Goal: Task Accomplishment & Management: Complete application form

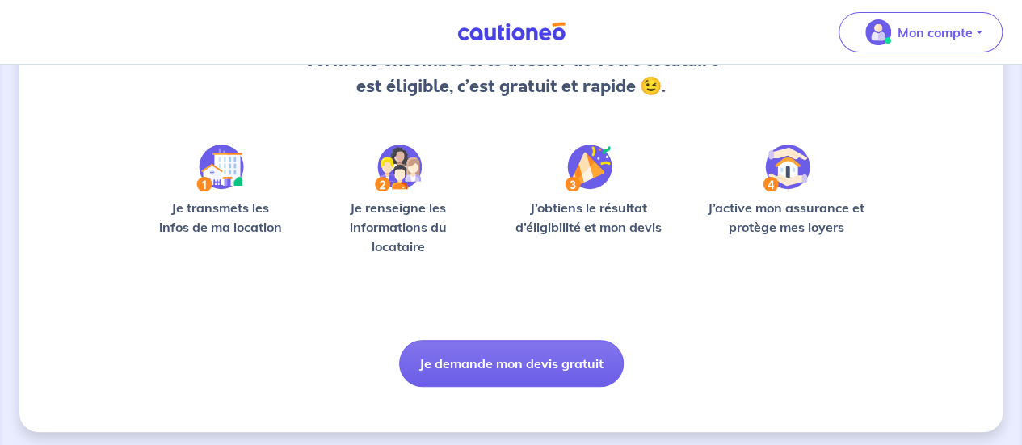
scroll to position [201, 0]
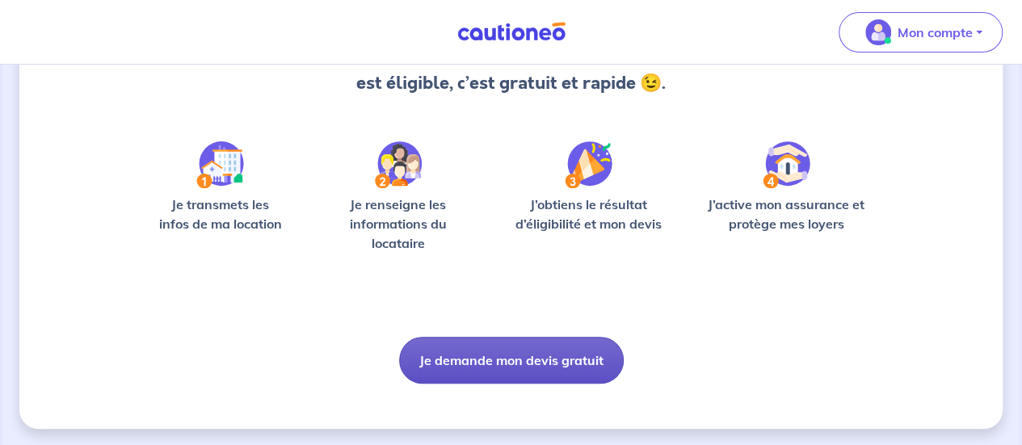
click at [543, 365] on button "Je demande mon devis gratuit" at bounding box center [511, 360] width 225 height 47
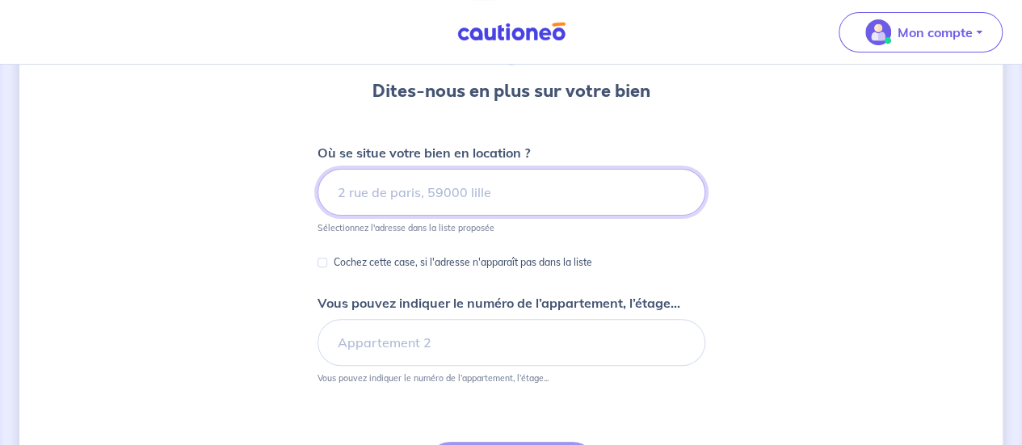
scroll to position [145, 0]
click at [410, 192] on input at bounding box center [512, 191] width 388 height 47
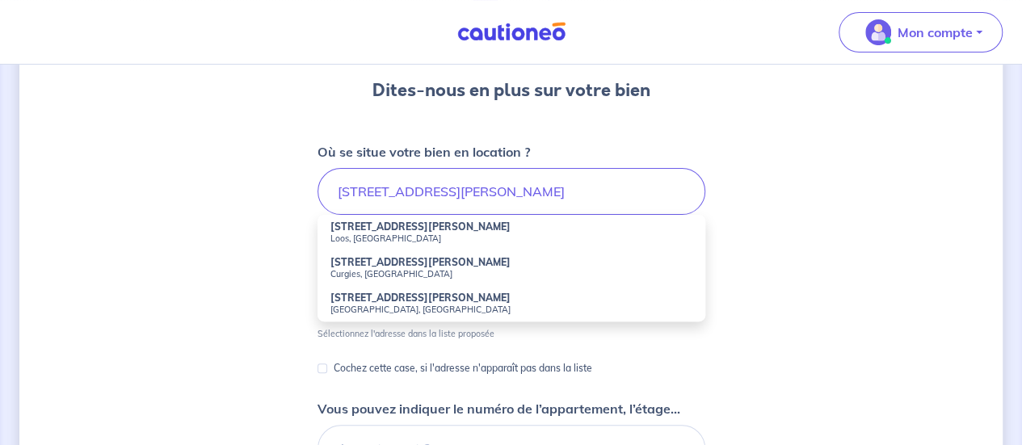
click at [368, 231] on strong "[STREET_ADDRESS][PERSON_NAME]" at bounding box center [421, 227] width 180 height 12
type input "[STREET_ADDRESS][PERSON_NAME]"
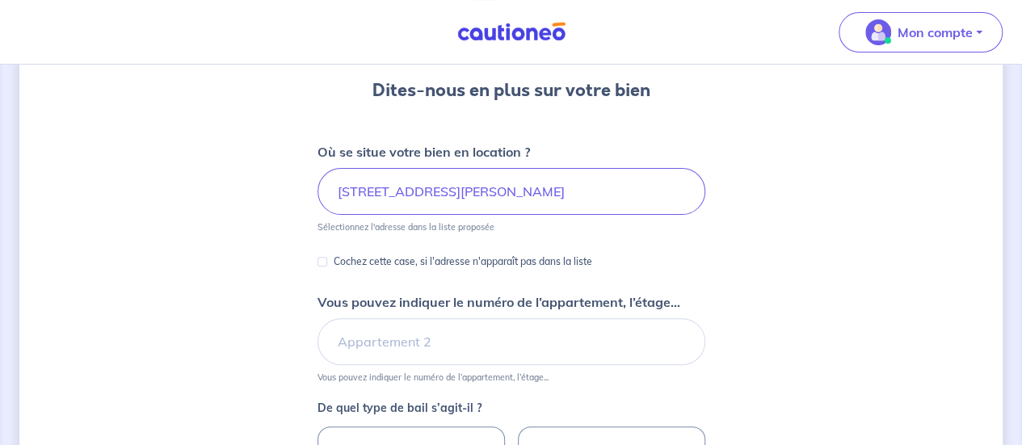
click at [244, 231] on div "Dites-nous en plus sur votre bien Où se situe votre bien en location ? [STREET_…" at bounding box center [511, 362] width 984 height 847
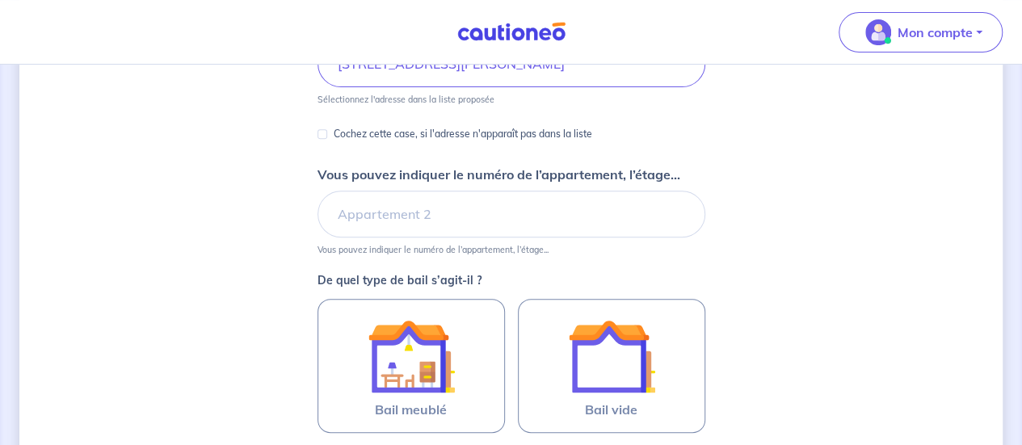
scroll to position [275, 0]
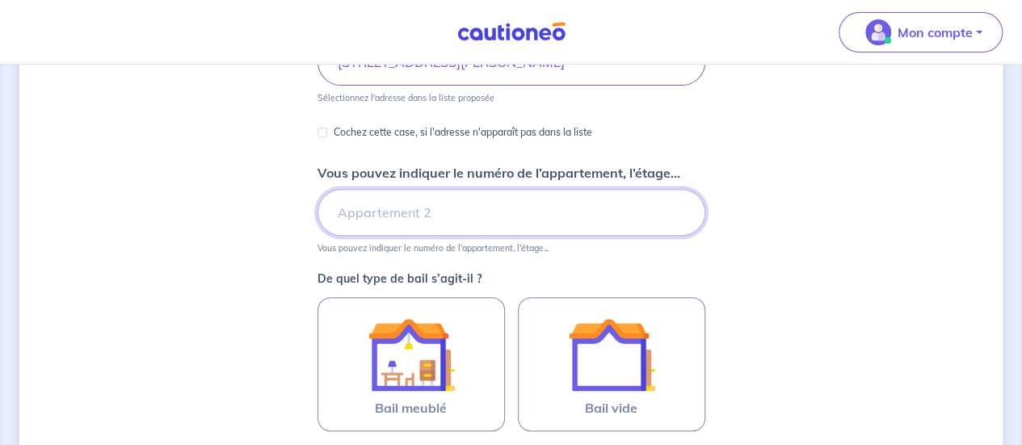
click at [414, 203] on input "Vous pouvez indiquer le numéro de l’appartement, l’étage..." at bounding box center [512, 212] width 388 height 47
type input "Appartement n°2"
click at [209, 219] on div "Dites-nous en plus sur votre bien Où se situe votre bien en location ? [STREET_…" at bounding box center [511, 232] width 984 height 847
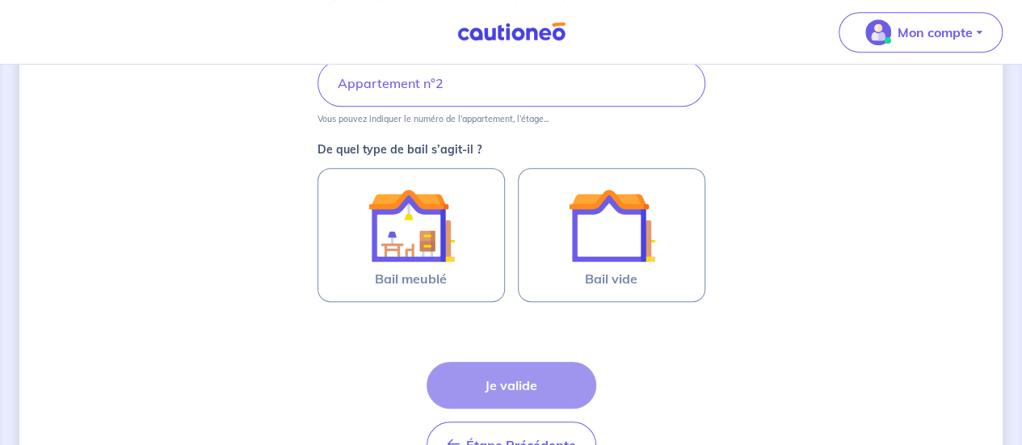
scroll to position [436, 0]
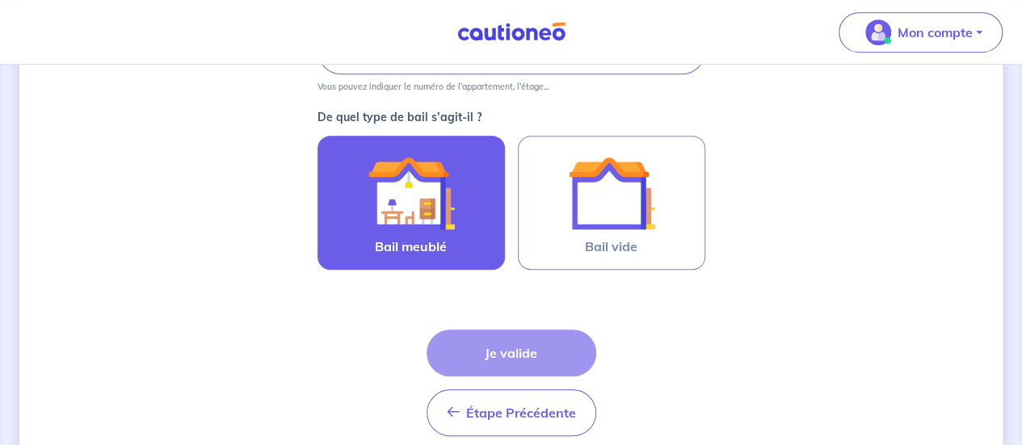
click at [399, 179] on img at bounding box center [411, 193] width 87 height 87
click at [0, 0] on input "Bail meublé" at bounding box center [0, 0] width 0 height 0
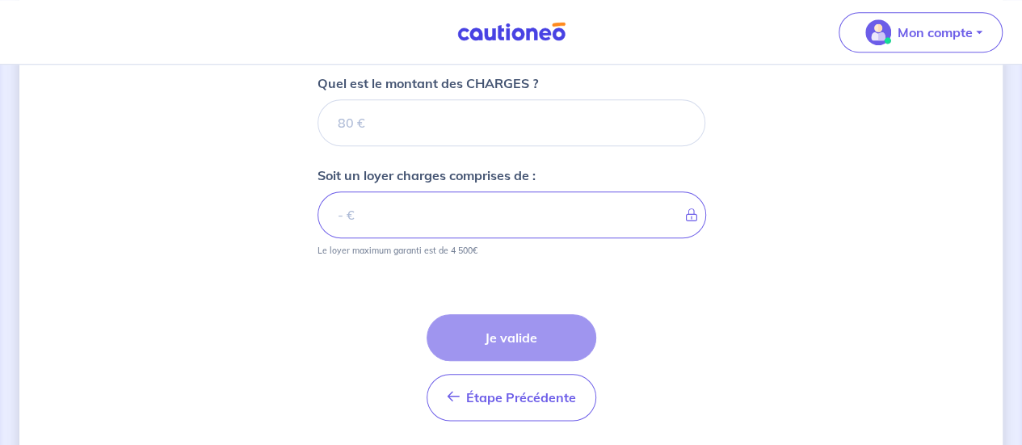
scroll to position [753, 0]
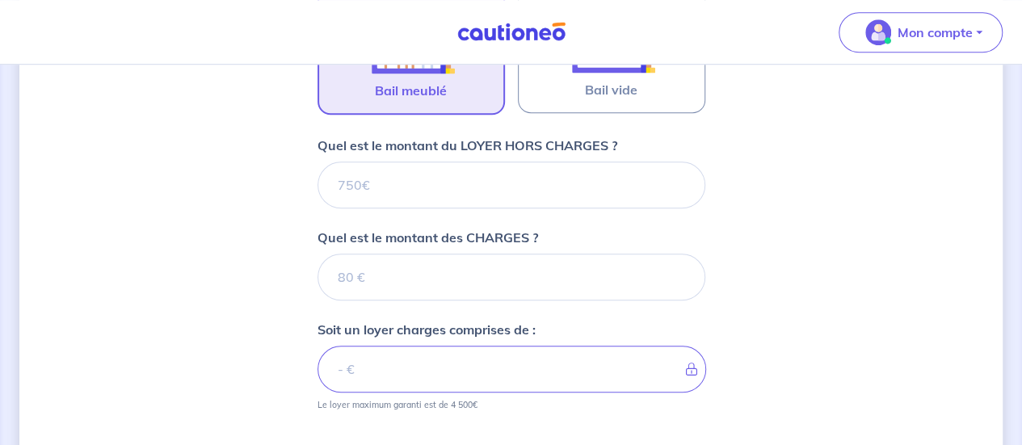
scroll to position [592, 0]
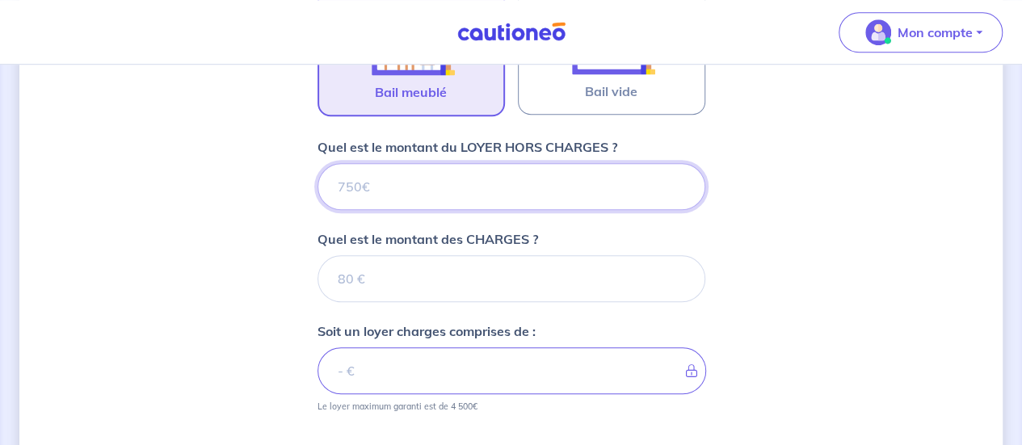
click at [378, 178] on input "Quel est le montant du LOYER HORS CHARGES ?" at bounding box center [512, 186] width 388 height 47
paste input "436.73"
type input "436.73"
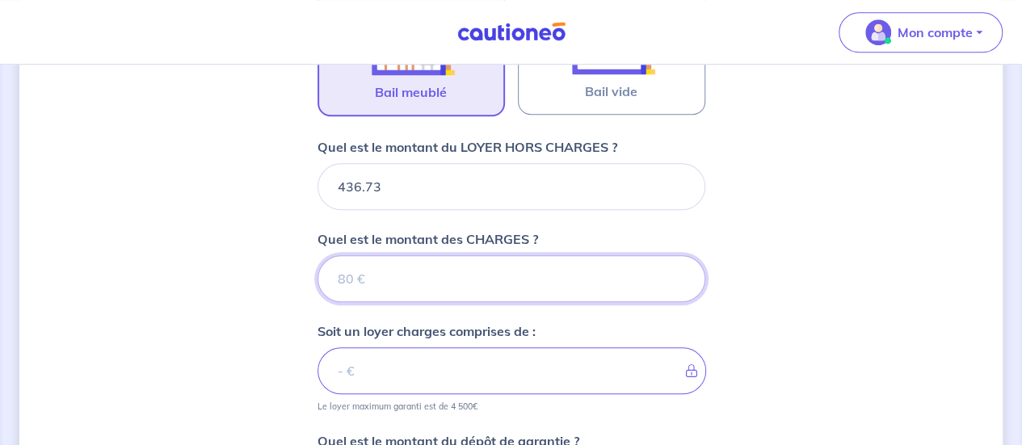
click at [419, 281] on input "Quel est le montant des CHARGES ?" at bounding box center [512, 278] width 388 height 47
type input "48"
type input "484.73"
type input "48"
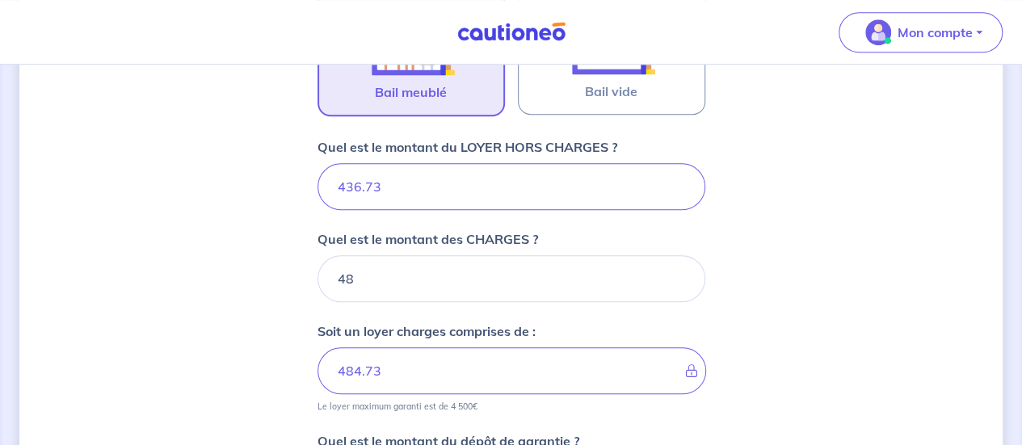
click at [226, 306] on div "Dites-nous en plus sur votre bien Où se situe votre bien en location ? [STREET_…" at bounding box center [511, 118] width 984 height 1253
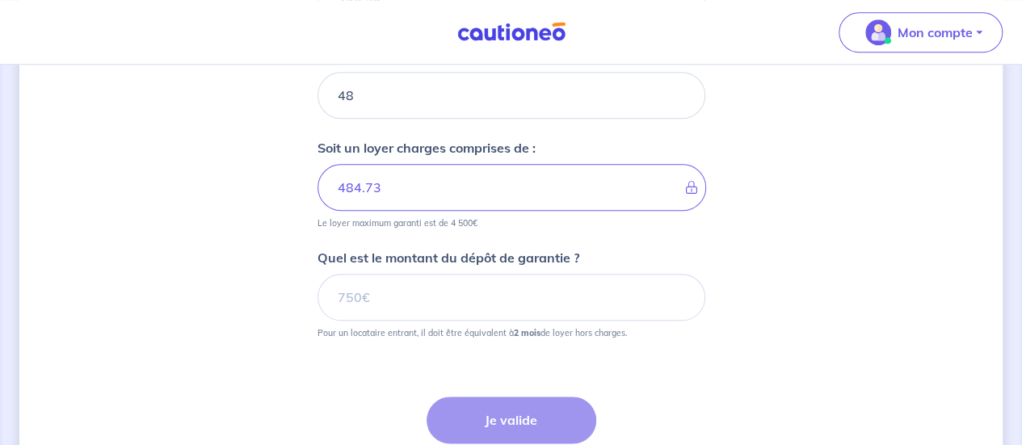
scroll to position [818, 0]
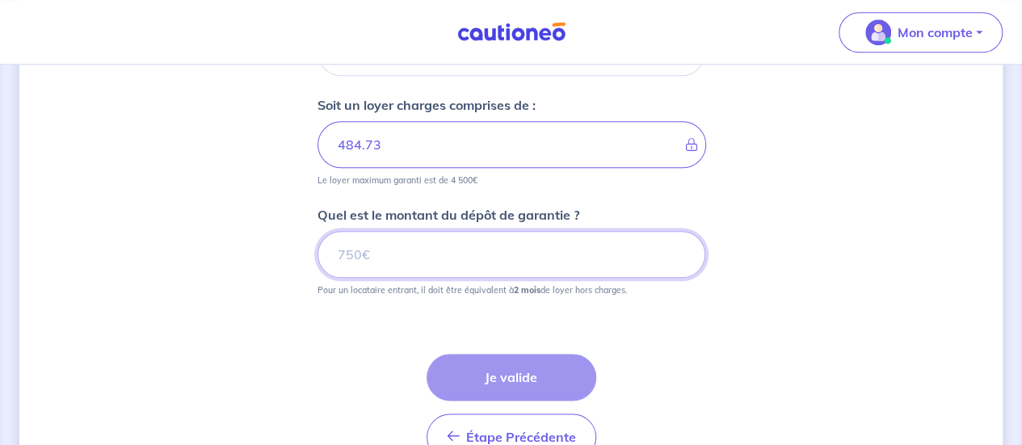
click at [377, 253] on input "Quel est le montant du dépôt de garantie ?" at bounding box center [512, 254] width 388 height 47
paste input "873.46"
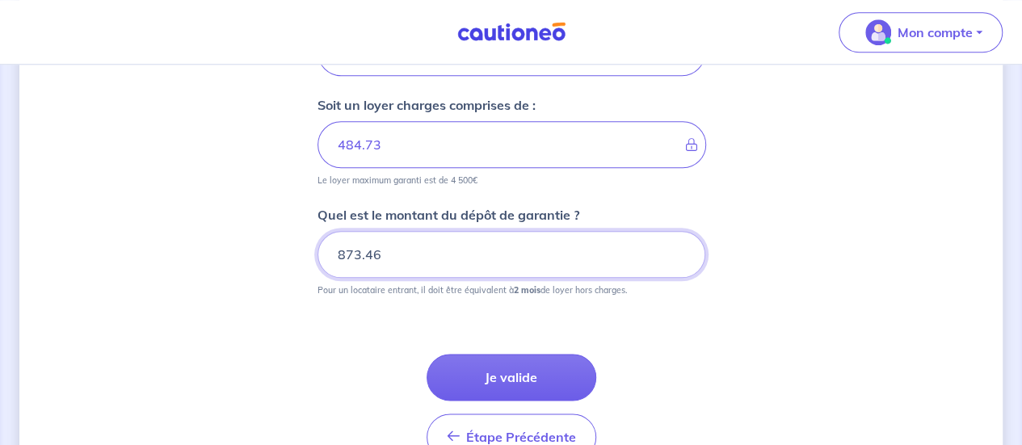
type input "873.46"
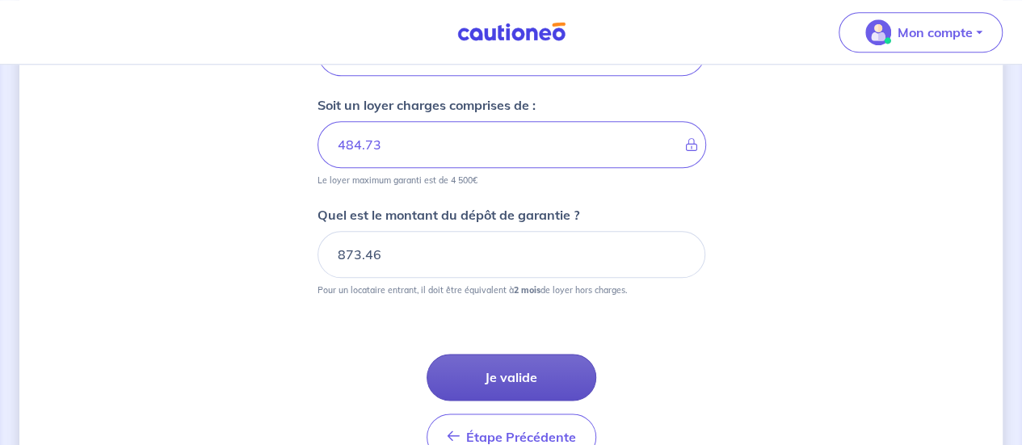
click at [518, 362] on button "Je valide" at bounding box center [512, 377] width 170 height 47
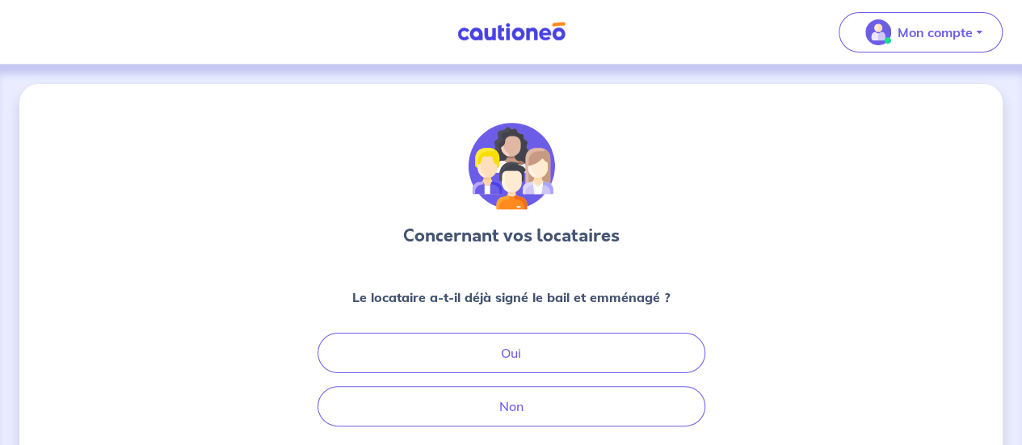
click at [806, 247] on div "Concernant vos locataires Le locataire a-t-il déjà signé le bail et emménagé ? …" at bounding box center [511, 337] width 984 height 506
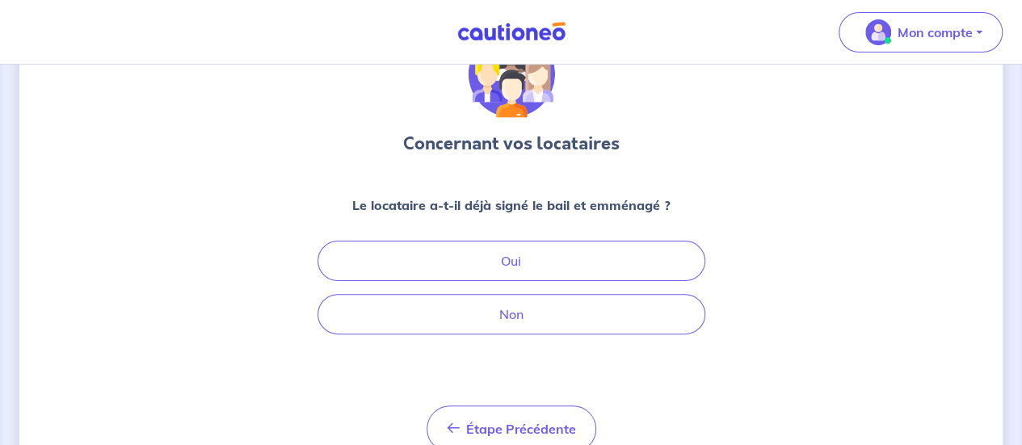
scroll to position [129, 0]
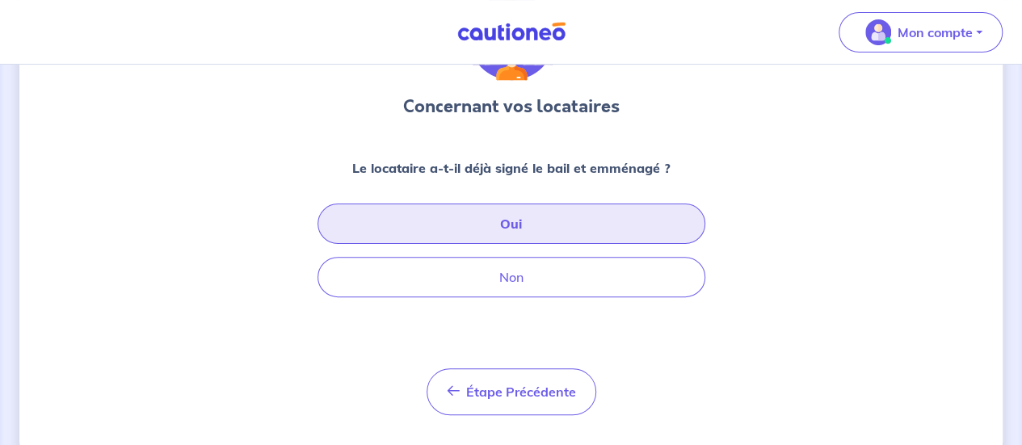
click at [541, 221] on button "Oui" at bounding box center [512, 224] width 388 height 40
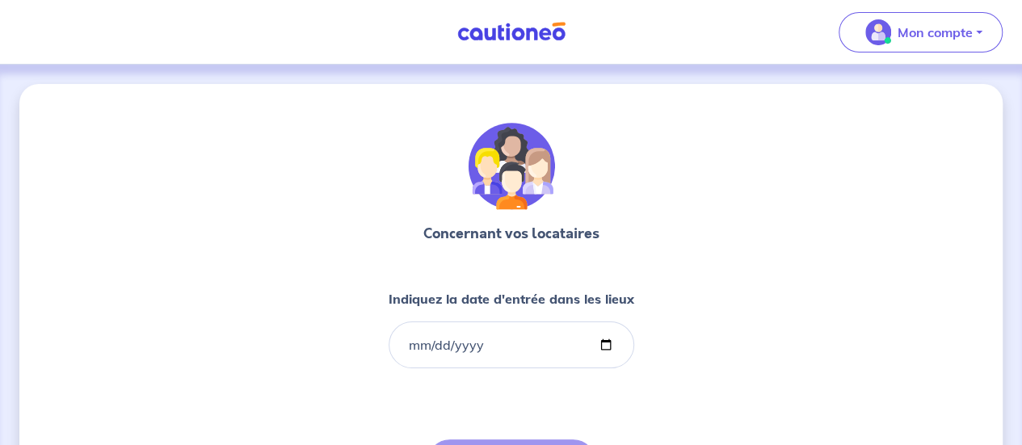
click at [751, 234] on div "Concernant vos locataires Indiquez la date d'entrée dans les lieux Étape Précéd…" at bounding box center [511, 338] width 984 height 508
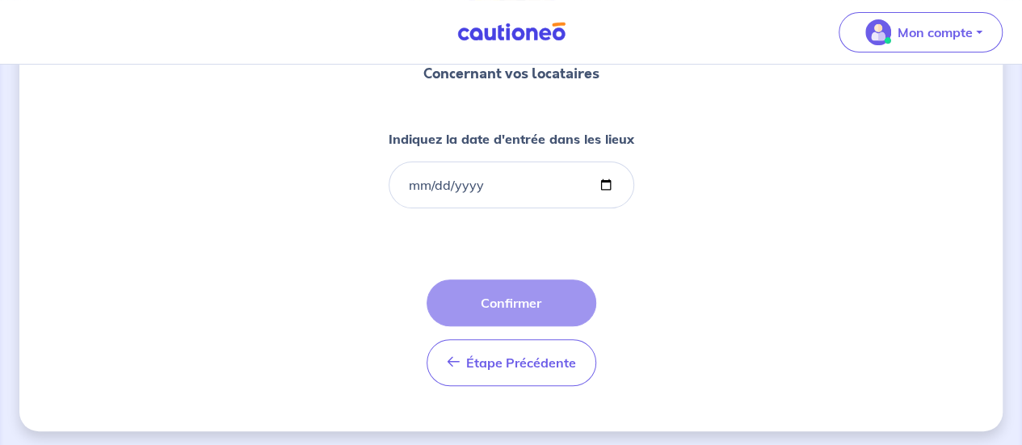
scroll to position [162, 0]
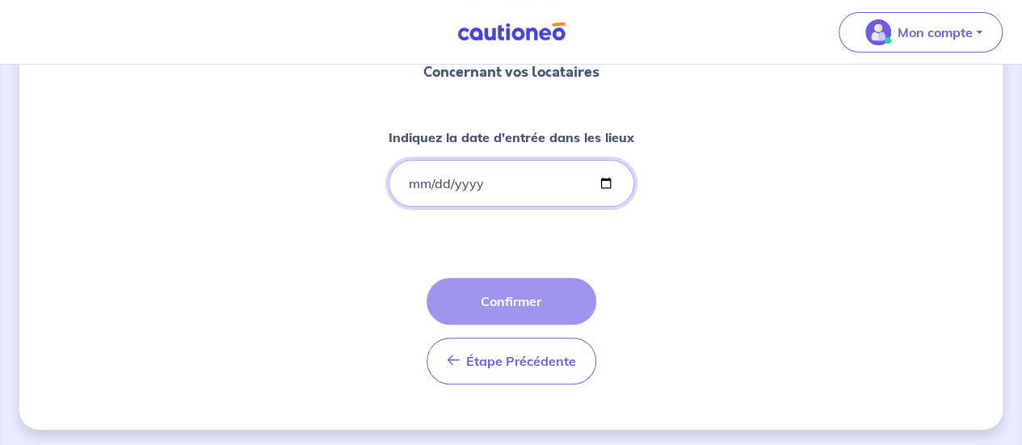
click at [604, 182] on input "Indiquez la date d'entrée dans les lieux" at bounding box center [512, 183] width 246 height 47
type input "[DATE]"
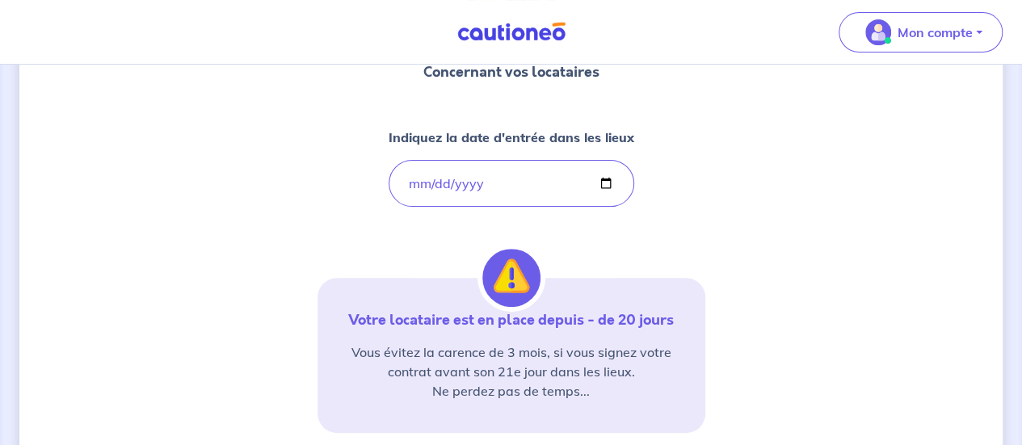
click at [735, 272] on div "Concernant vos locataires Indiquez la date d'entrée dans les lieux [DATE] Votre…" at bounding box center [511, 295] width 984 height 747
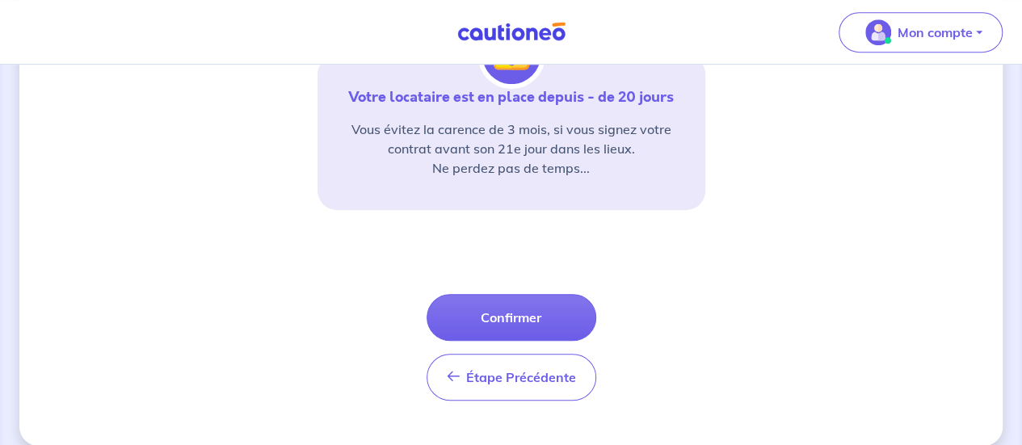
scroll to position [388, 0]
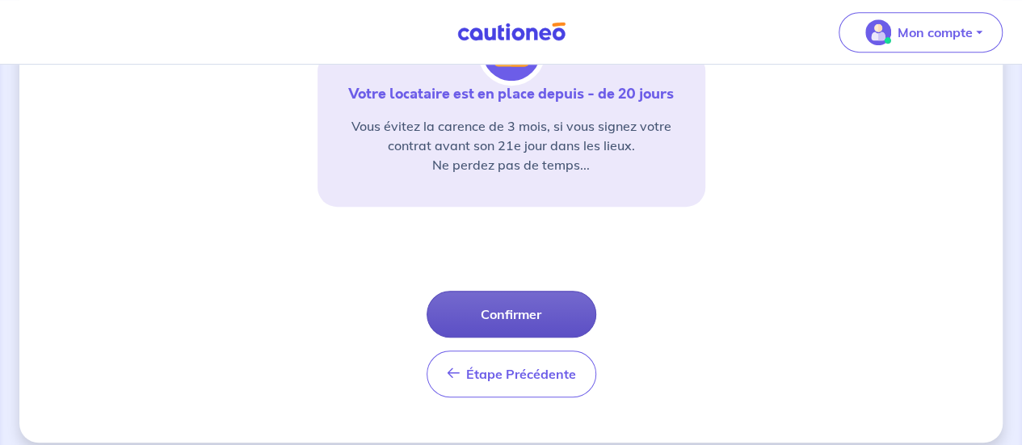
click at [539, 308] on button "Confirmer" at bounding box center [512, 314] width 170 height 47
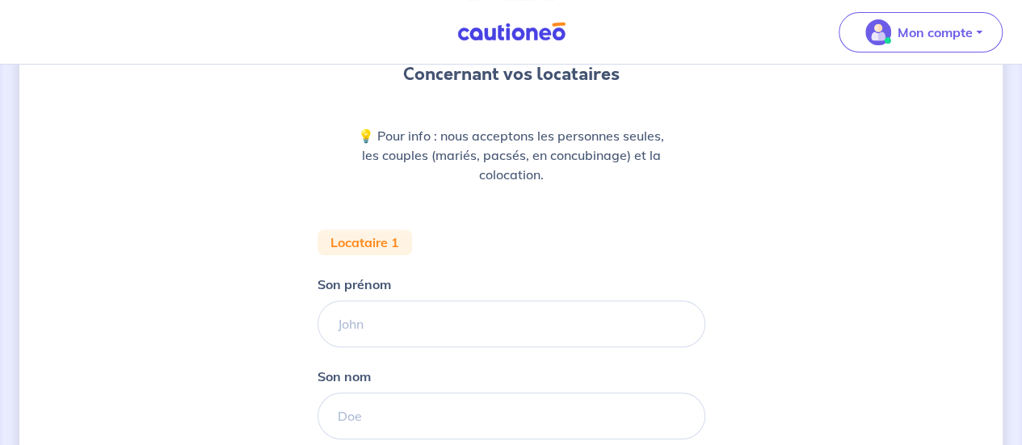
scroll to position [291, 0]
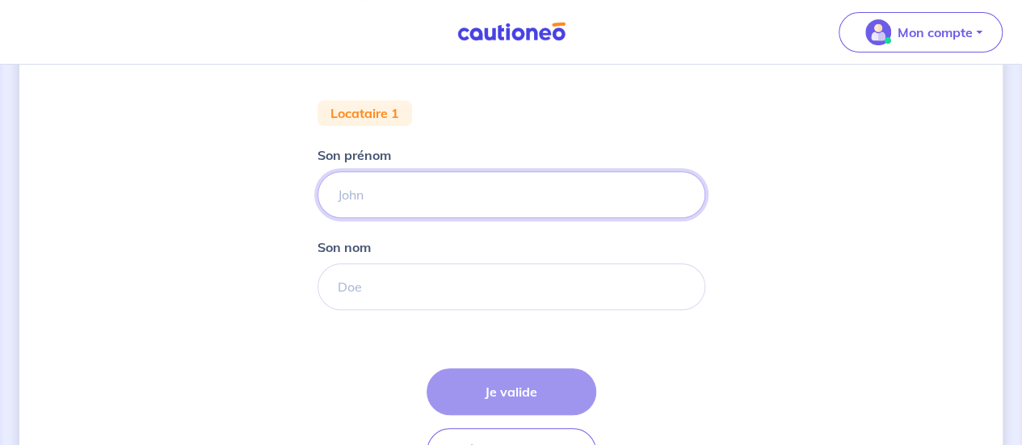
click at [399, 198] on input "Son prénom" at bounding box center [512, 194] width 388 height 47
type input "Ibtissam"
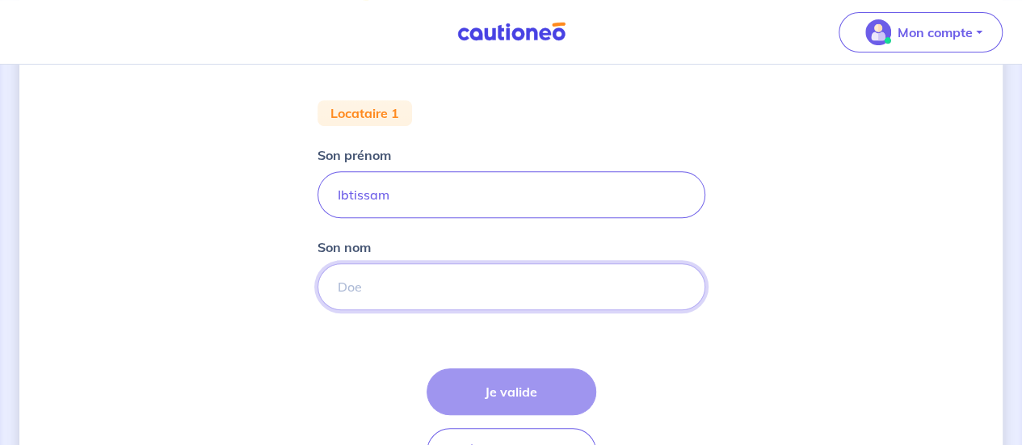
click at [365, 280] on input "Son nom" at bounding box center [512, 286] width 388 height 47
type input "[PERSON_NAME]"
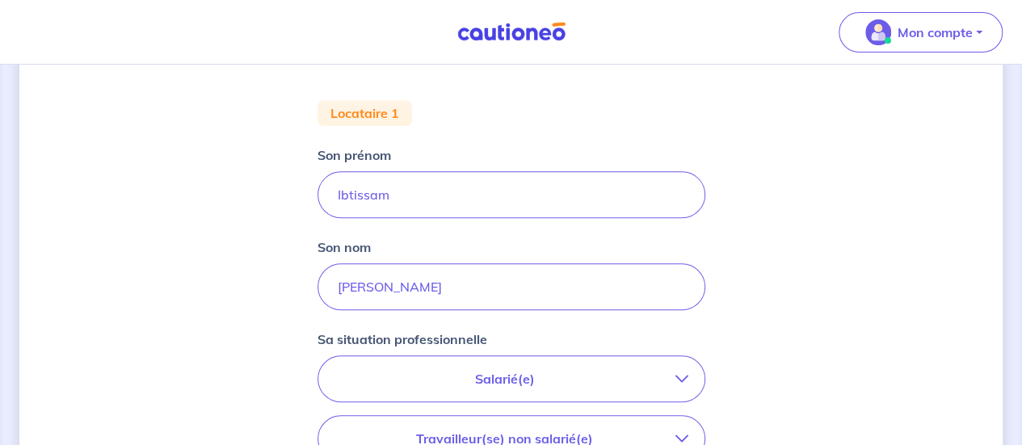
click at [786, 295] on div "Concernant vos locataires 💡 Pour info : nous acceptons les personnes seules, le…" at bounding box center [511, 303] width 984 height 1021
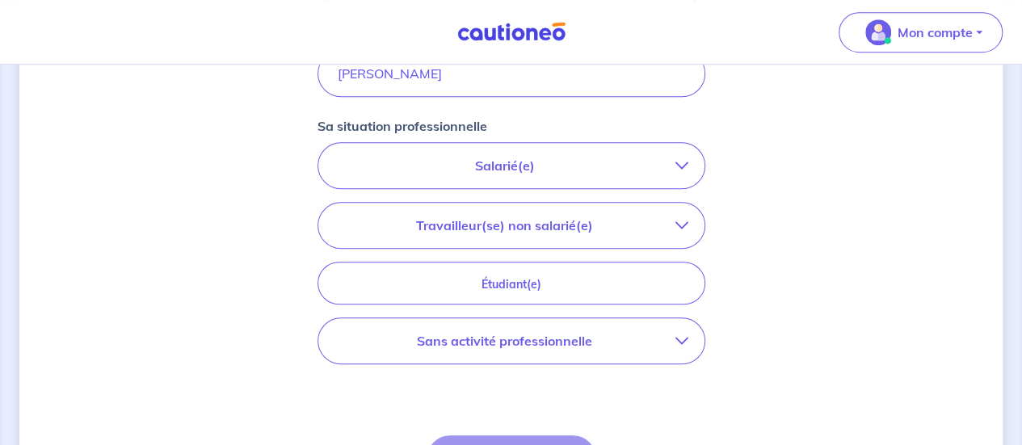
scroll to position [550, 0]
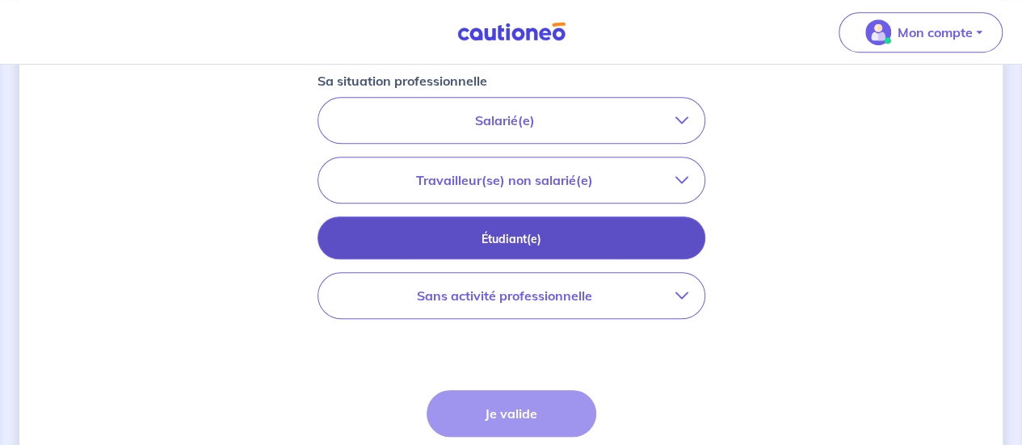
click at [537, 231] on p "Étudiant(e)" at bounding box center [512, 239] width 348 height 18
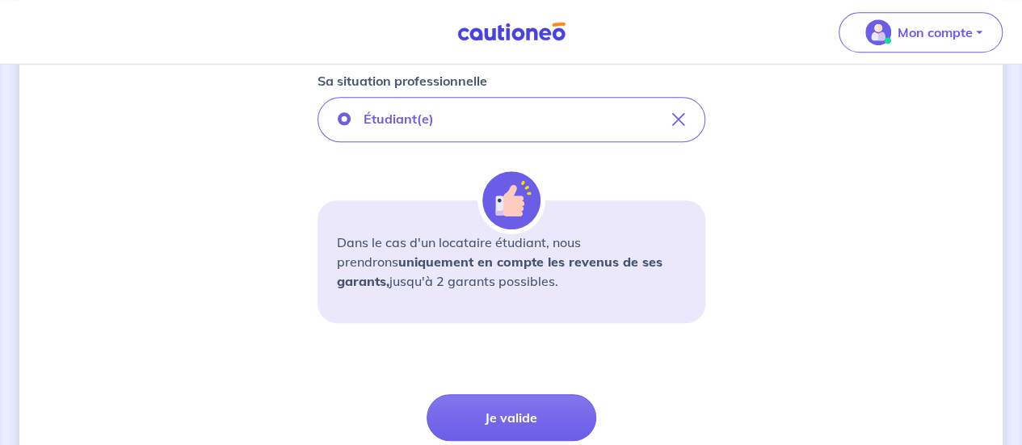
click at [757, 239] on div "Concernant vos locataires 💡 Pour info : nous acceptons les personnes seules, le…" at bounding box center [511, 46] width 984 height 1025
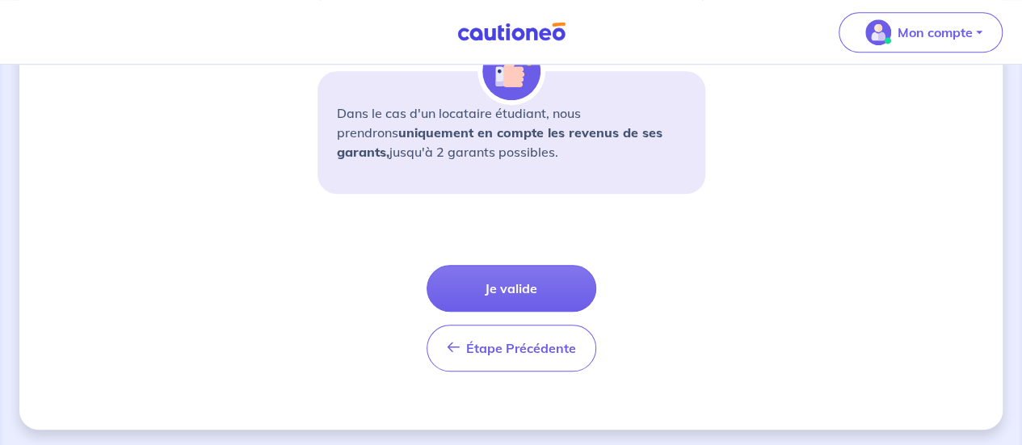
scroll to position [681, 0]
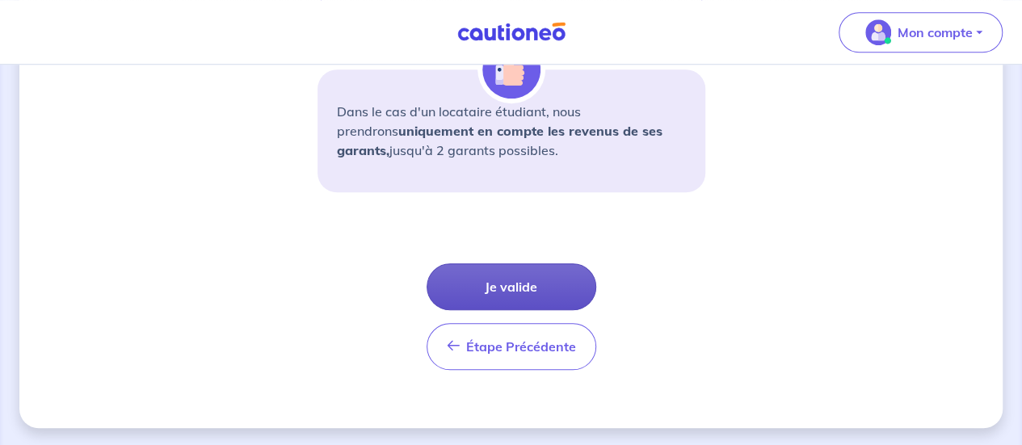
click at [522, 280] on button "Je valide" at bounding box center [512, 286] width 170 height 47
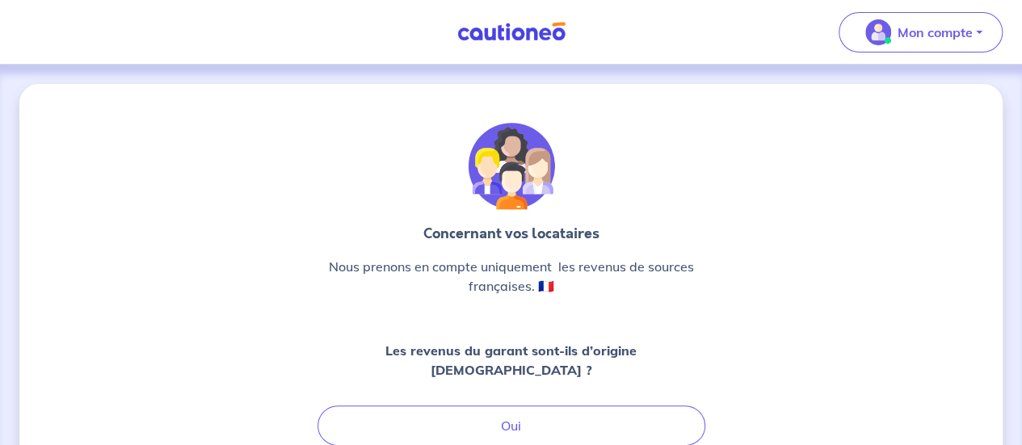
click at [674, 230] on p "Concernant vos locataires" at bounding box center [512, 233] width 388 height 21
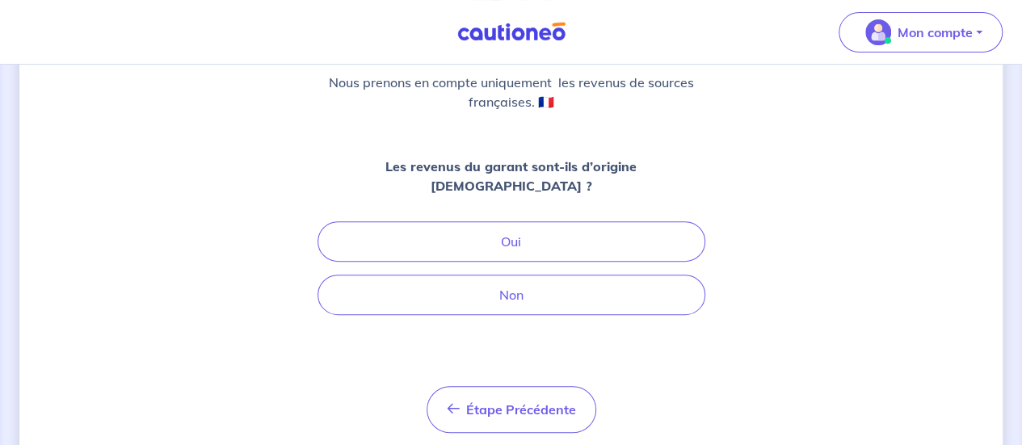
scroll to position [194, 0]
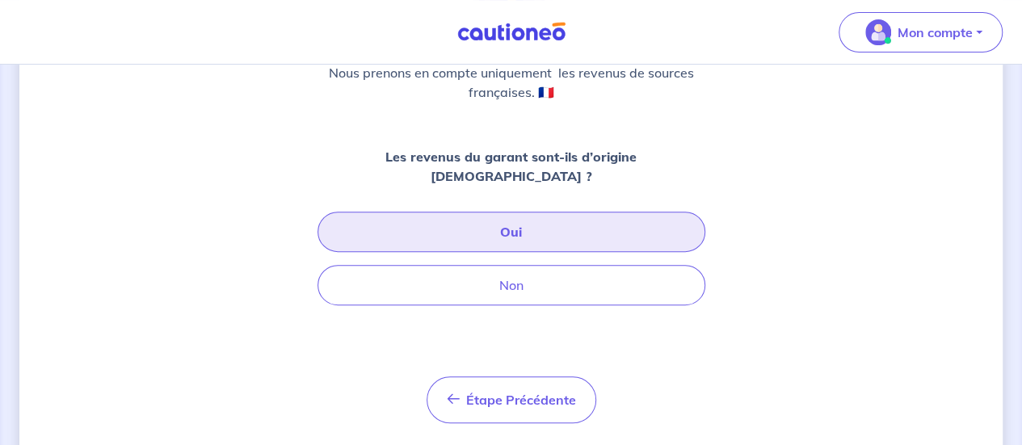
click at [530, 214] on button "Oui" at bounding box center [512, 232] width 388 height 40
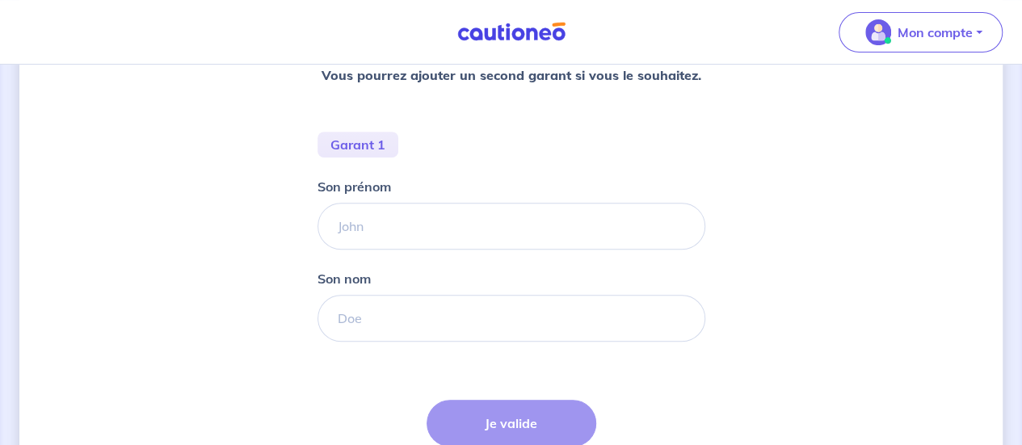
scroll to position [323, 0]
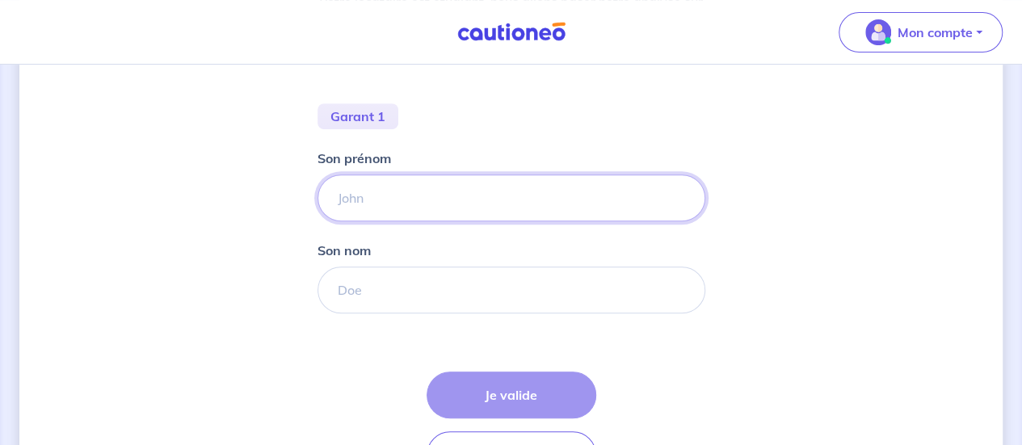
click at [386, 192] on input "Son prénom" at bounding box center [512, 198] width 388 height 47
type input "Hocine"
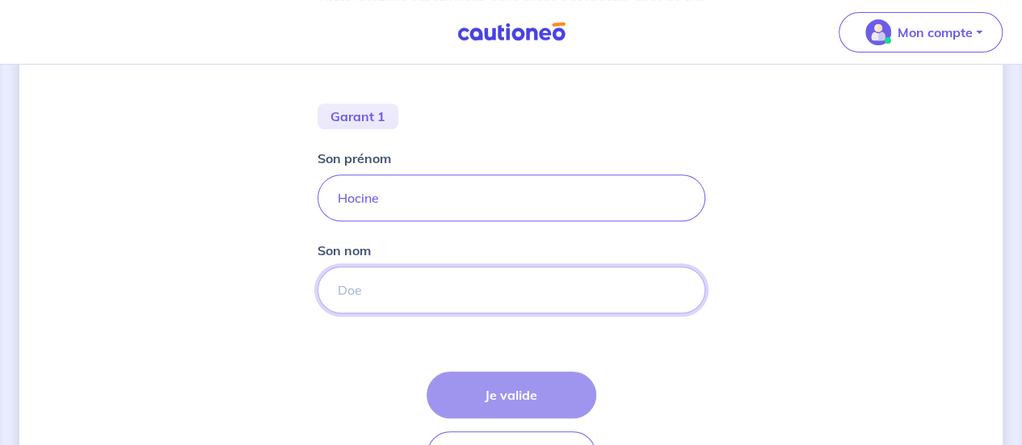
click at [360, 289] on input "Son nom" at bounding box center [512, 290] width 388 height 47
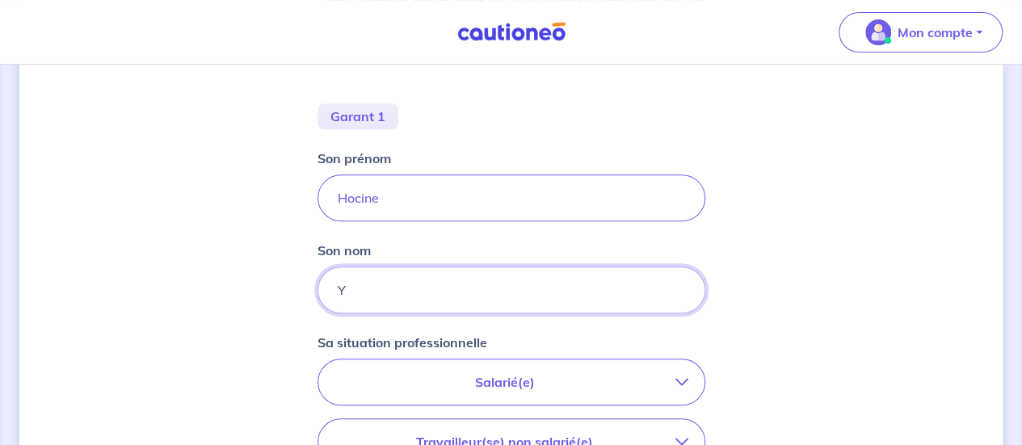
type input "[PERSON_NAME]"
click at [360, 198] on input "Hocine" at bounding box center [512, 198] width 388 height 47
click at [849, 243] on div "Concernant les garants de : [PERSON_NAME] locataire est étudiant, nous allons b…" at bounding box center [511, 261] width 984 height 1001
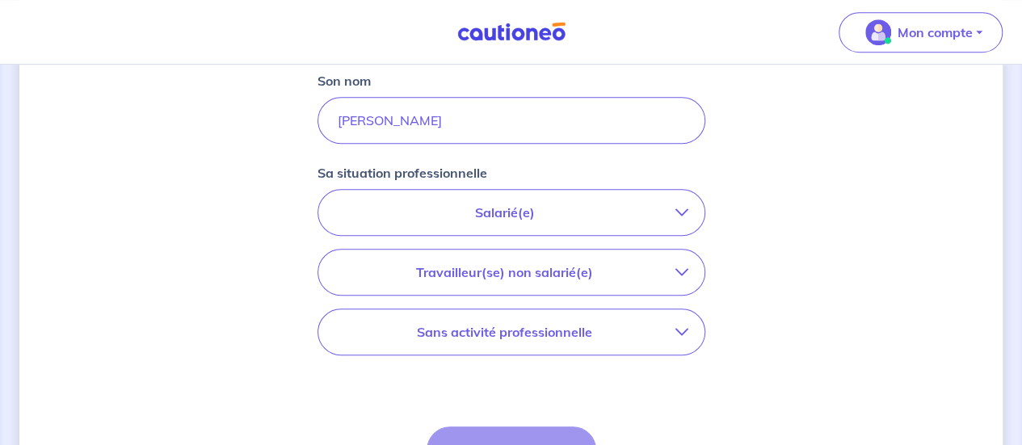
scroll to position [517, 0]
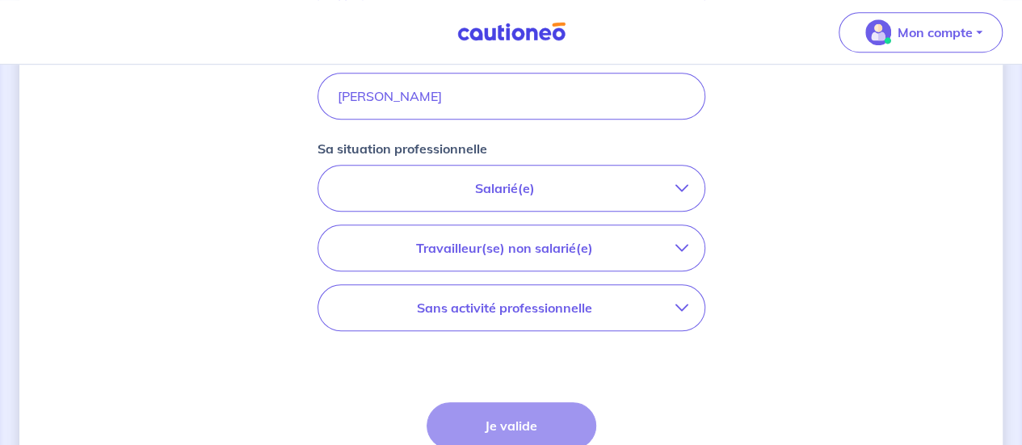
click at [526, 183] on p "Salarié(e)" at bounding box center [505, 188] width 341 height 19
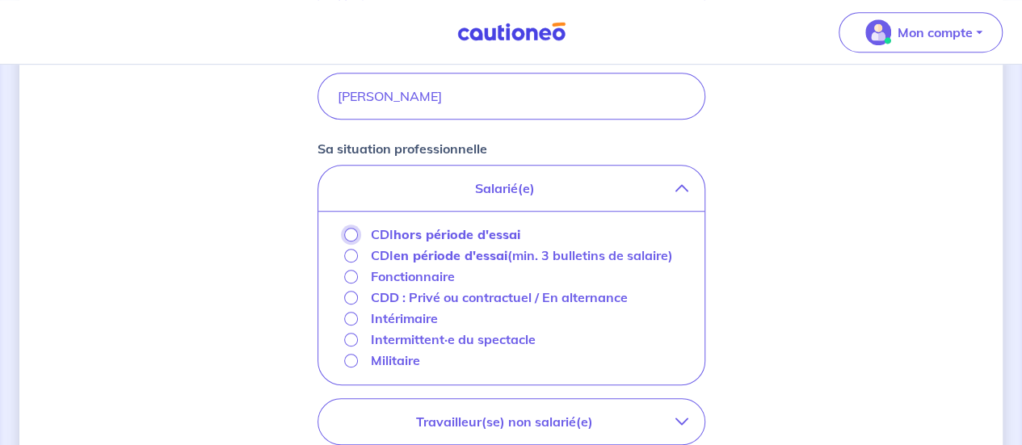
click at [346, 234] on input "CDI hors période d'essai" at bounding box center [351, 235] width 14 height 14
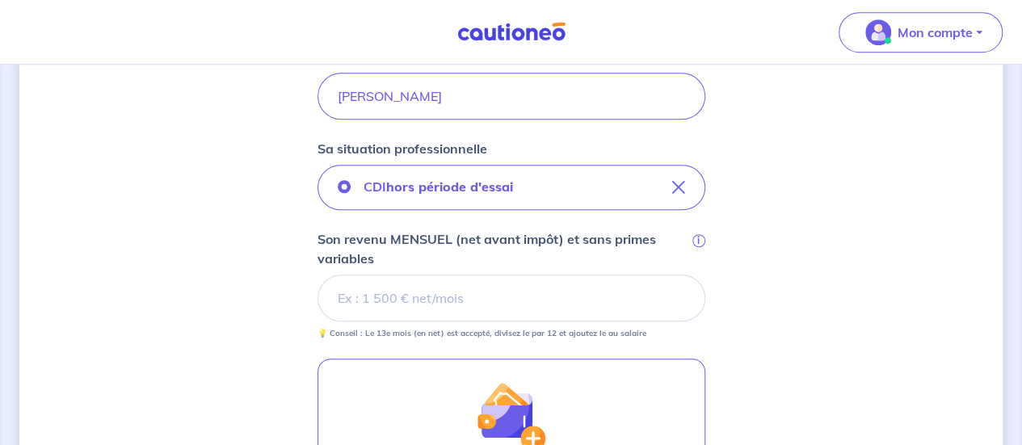
click at [808, 348] on div "Concernant les garants de : [PERSON_NAME] locataire est étudiant, nous allons b…" at bounding box center [511, 155] width 984 height 1177
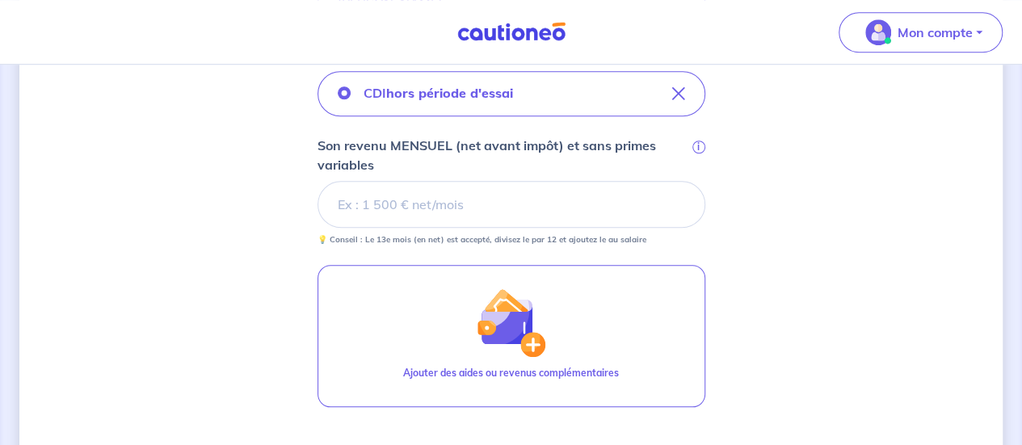
scroll to position [614, 0]
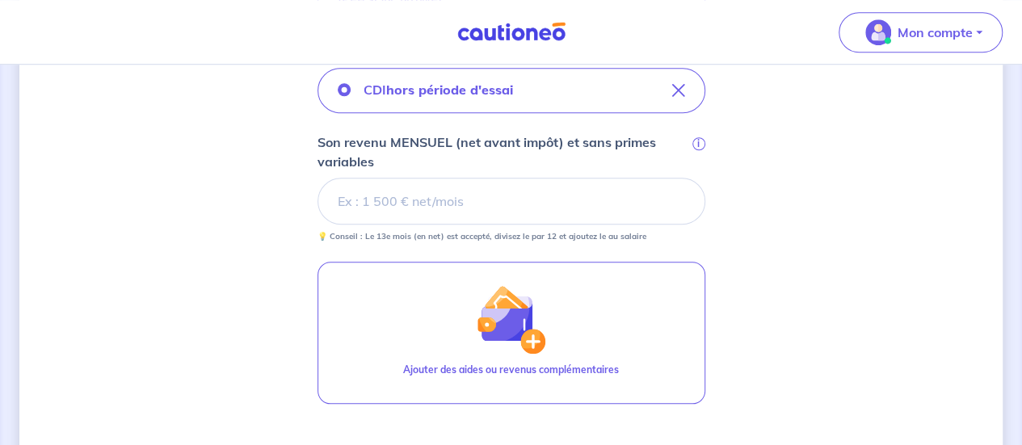
click at [934, 178] on div "Concernant les garants de : [PERSON_NAME] locataire est étudiant, nous allons b…" at bounding box center [511, 58] width 984 height 1177
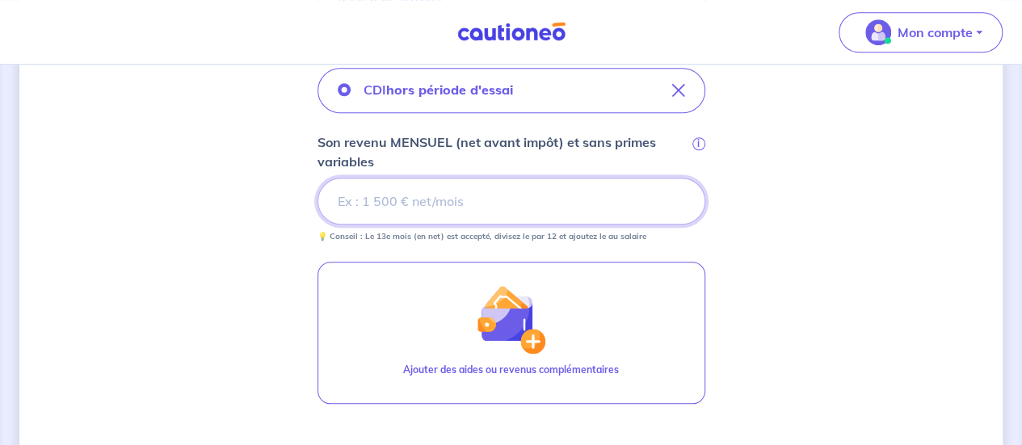
click at [466, 196] on input "Son revenu MENSUEL (net avant impôt) et sans primes variables i" at bounding box center [512, 201] width 388 height 47
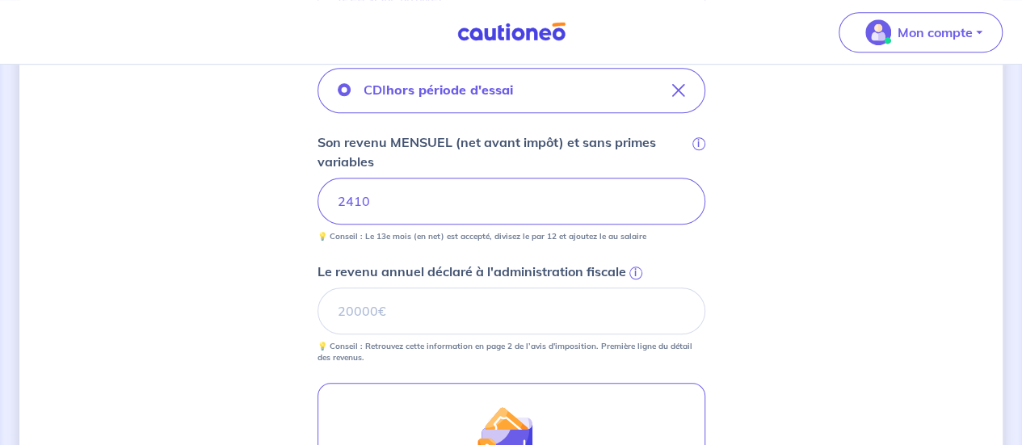
click at [157, 214] on div "Concernant les garants de : [PERSON_NAME] locataire est étudiant, nous allons b…" at bounding box center [511, 119] width 984 height 1298
click at [867, 275] on div "Concernant les garants de : [PERSON_NAME] locataire est étudiant, nous allons b…" at bounding box center [511, 119] width 984 height 1298
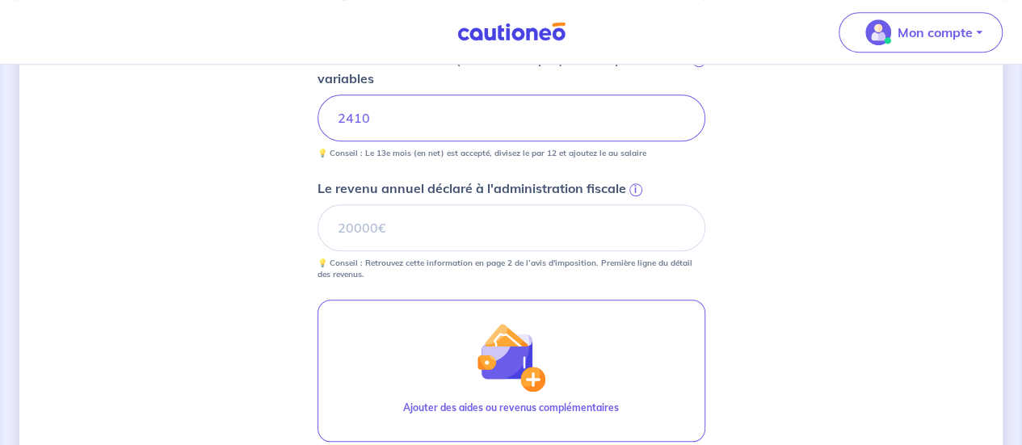
scroll to position [711, 0]
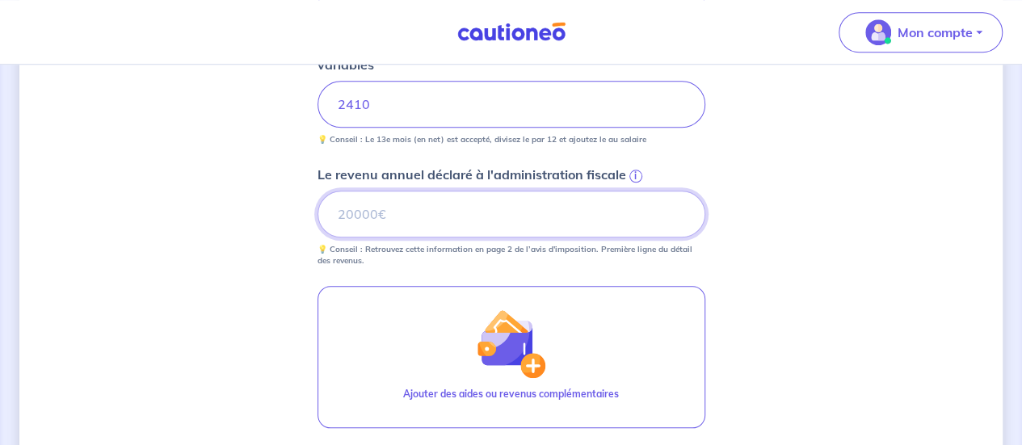
click at [388, 224] on input "Le revenu annuel déclaré à l'administration fiscale i" at bounding box center [512, 214] width 388 height 47
type input "28924"
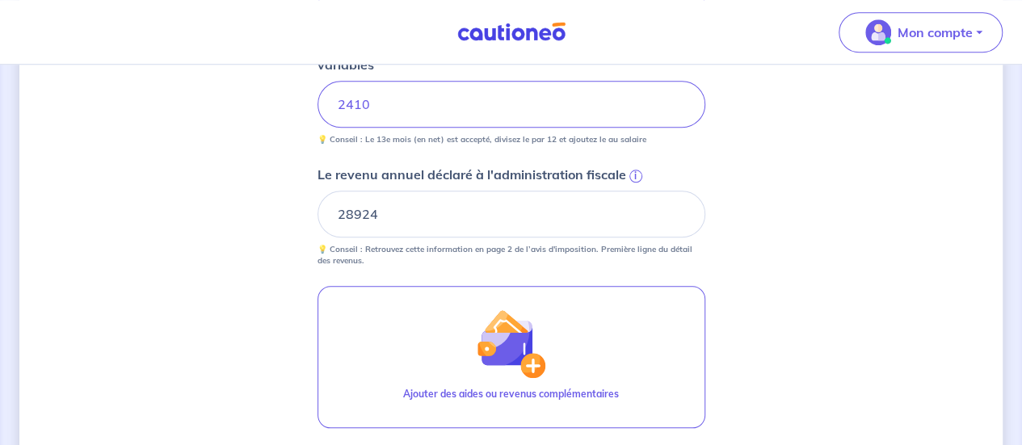
click at [181, 115] on div "Concernant les garants de : [PERSON_NAME] locataire est étudiant, nous allons b…" at bounding box center [511, 22] width 984 height 1298
click at [769, 213] on div "Concernant les garants de : [PERSON_NAME] locataire est étudiant, nous allons b…" at bounding box center [511, 22] width 984 height 1298
click at [848, 217] on div "Concernant les garants de : [PERSON_NAME] locataire est étudiant, nous allons b…" at bounding box center [511, 22] width 984 height 1298
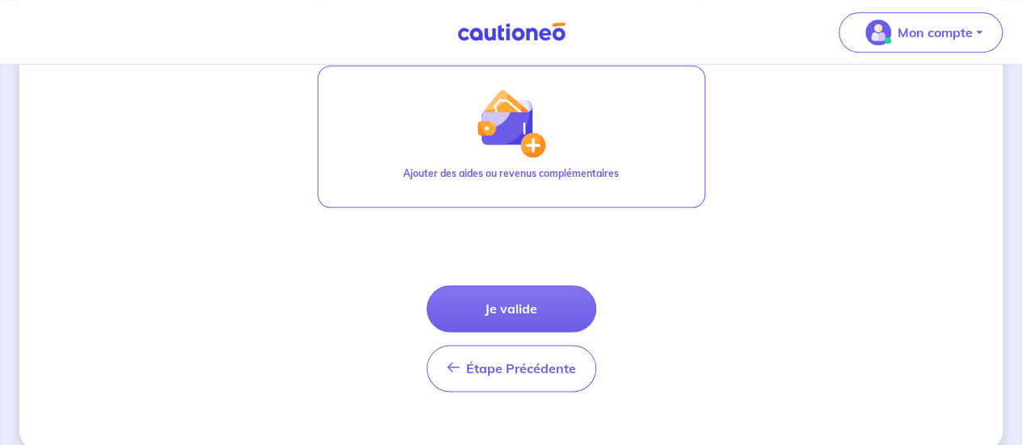
scroll to position [952, 0]
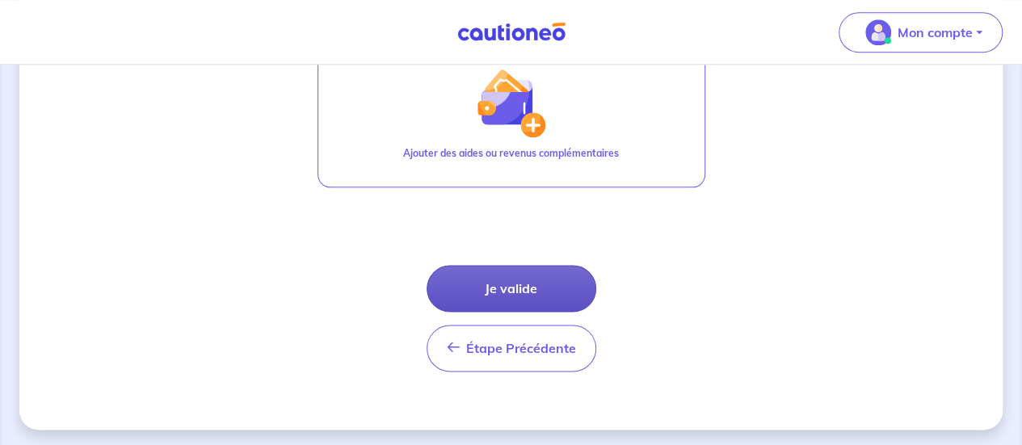
click at [513, 280] on button "Je valide" at bounding box center [512, 288] width 170 height 47
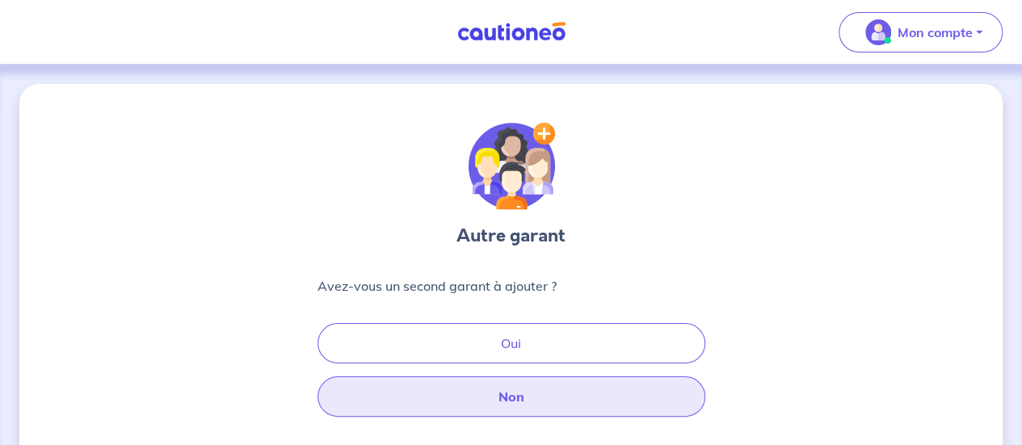
click at [532, 403] on button "Non" at bounding box center [512, 397] width 388 height 40
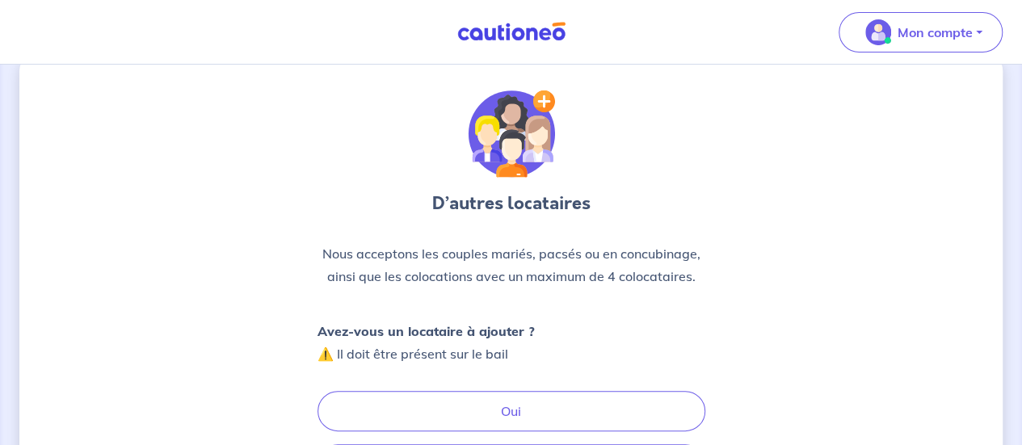
scroll to position [162, 0]
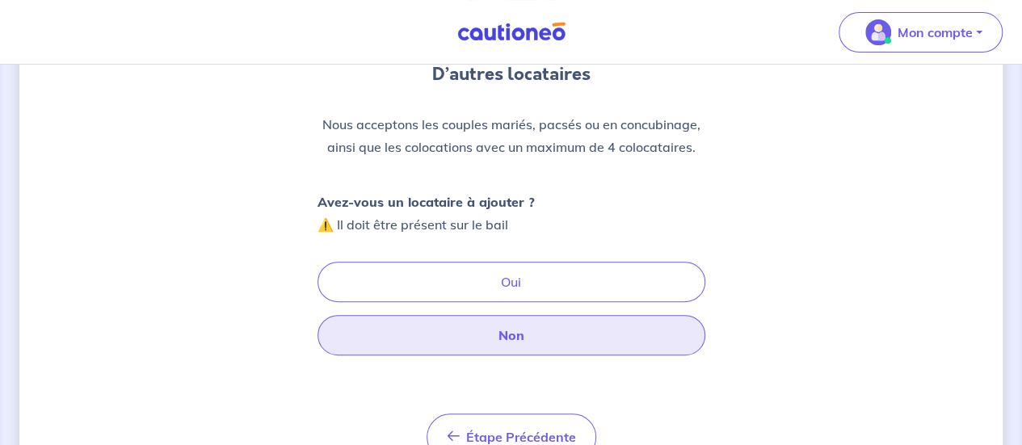
click at [530, 333] on button "Non" at bounding box center [512, 335] width 388 height 40
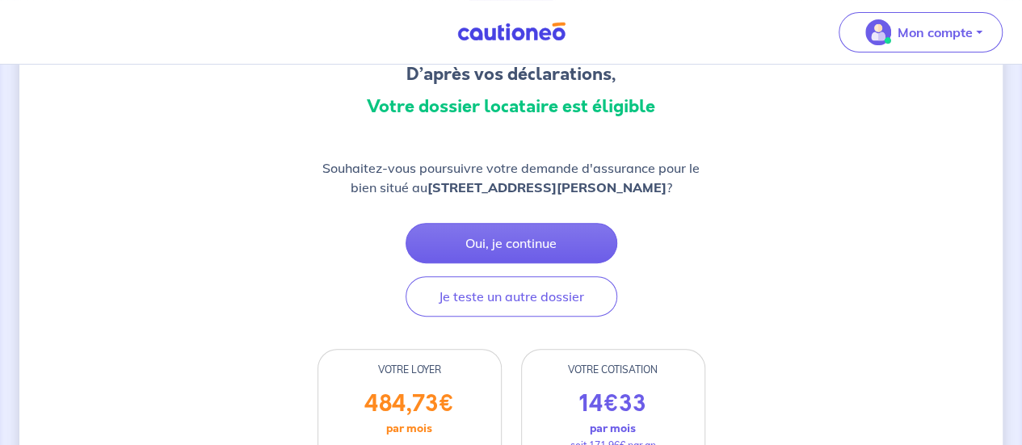
scroll to position [194, 0]
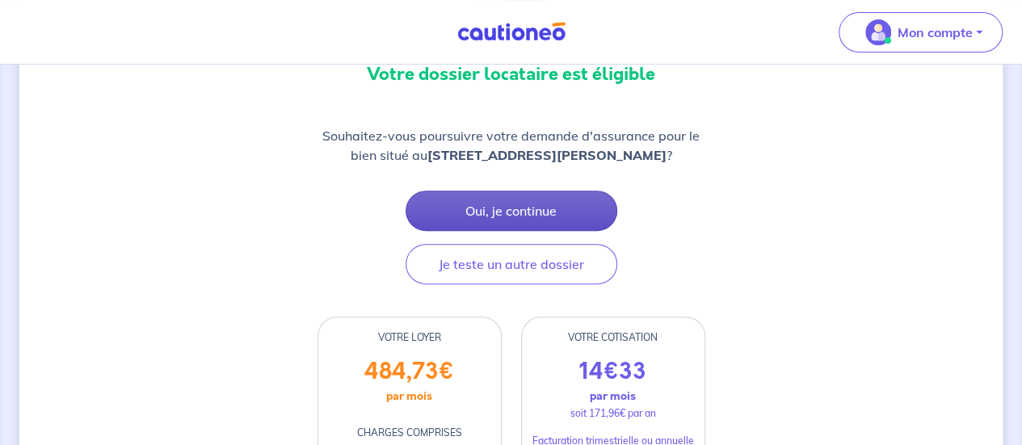
click at [537, 198] on button "Oui, je continue" at bounding box center [512, 211] width 212 height 40
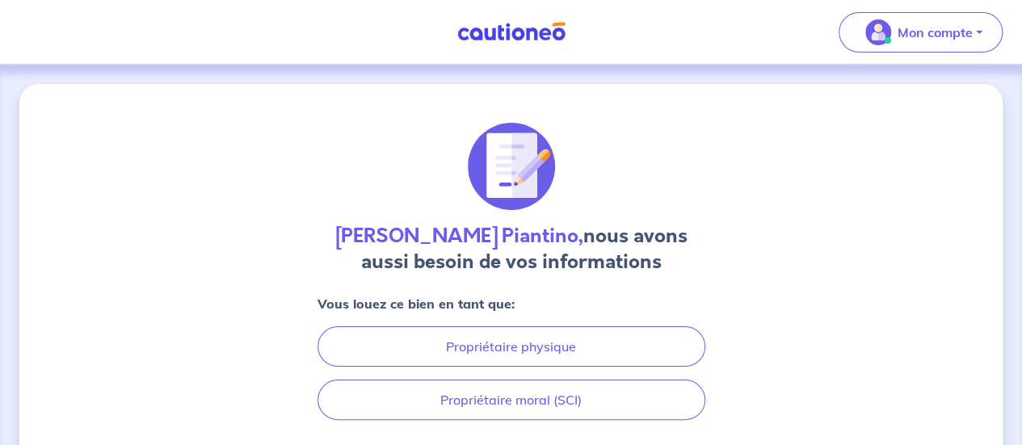
click at [871, 165] on div "[PERSON_NAME] Piantino, nous avons aussi besoin de vos informations Vous louez …" at bounding box center [511, 317] width 984 height 467
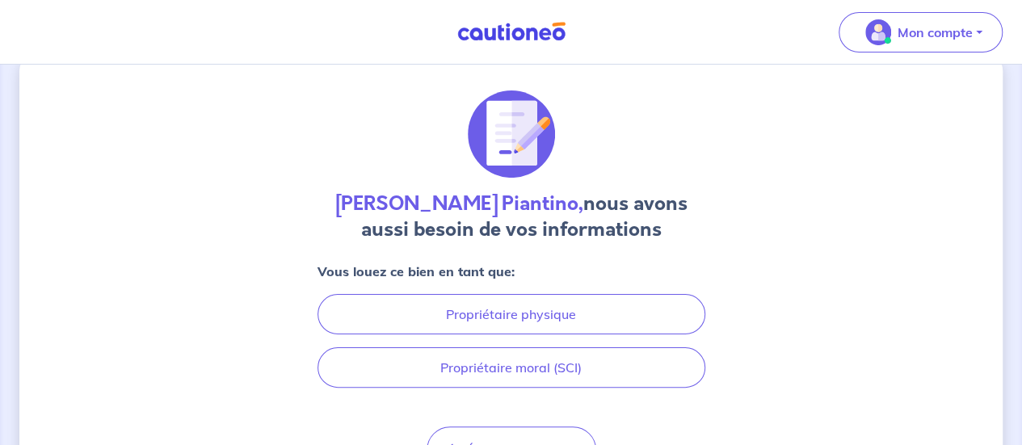
scroll to position [123, 0]
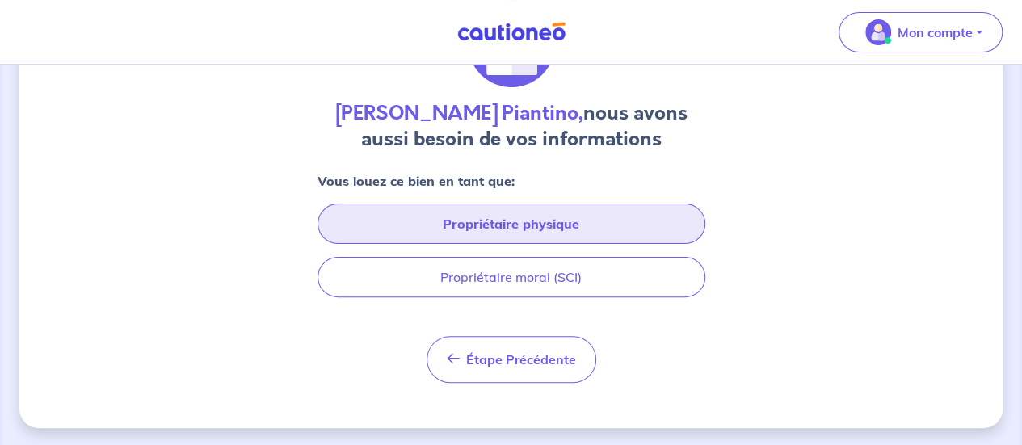
click at [514, 230] on button "Propriétaire physique" at bounding box center [512, 224] width 388 height 40
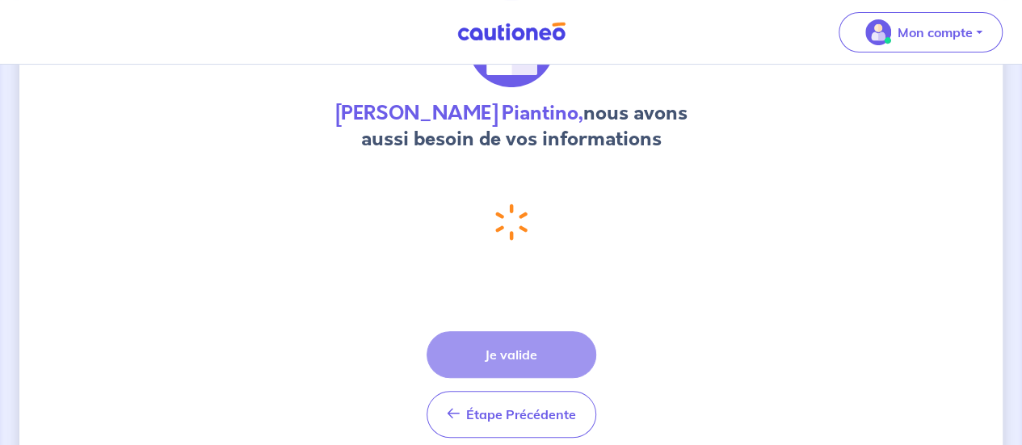
scroll to position [0, 0]
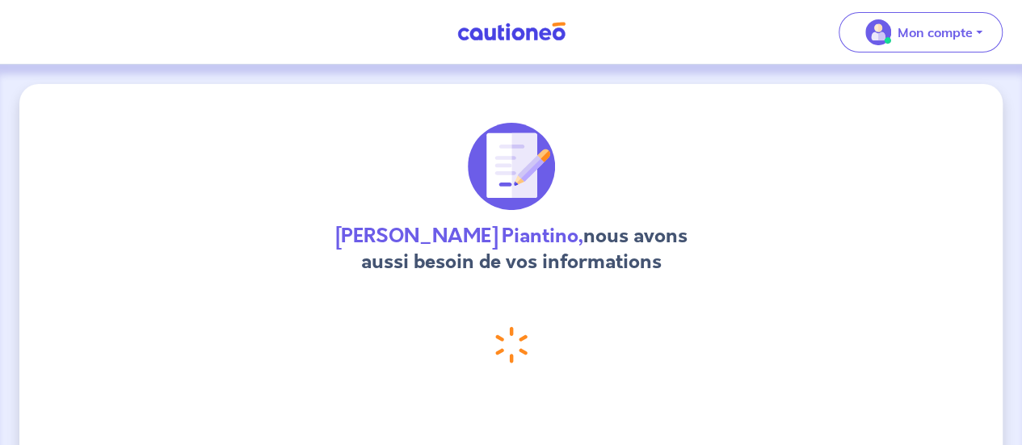
select select "FR"
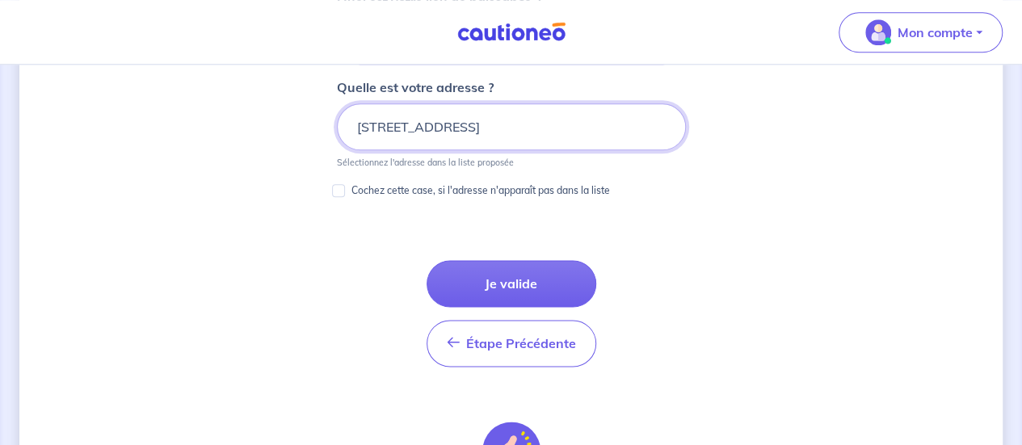
scroll to position [913, 0]
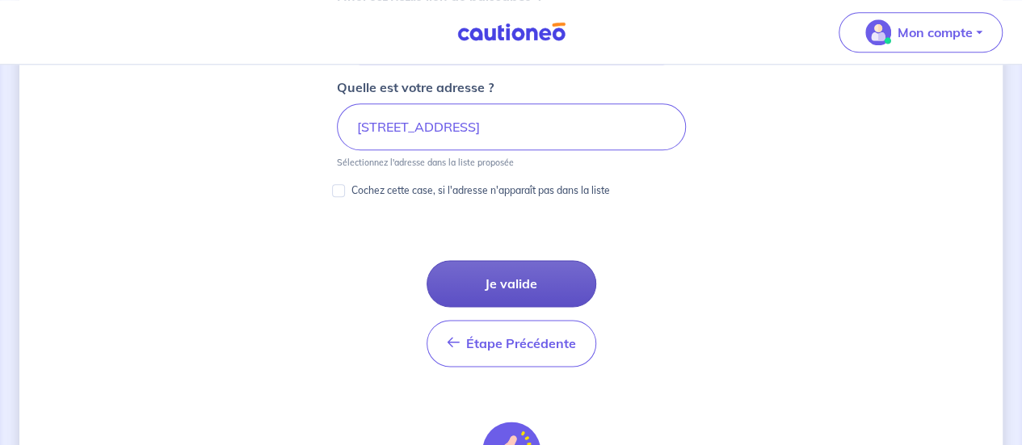
click at [484, 280] on button "Je valide" at bounding box center [512, 283] width 170 height 47
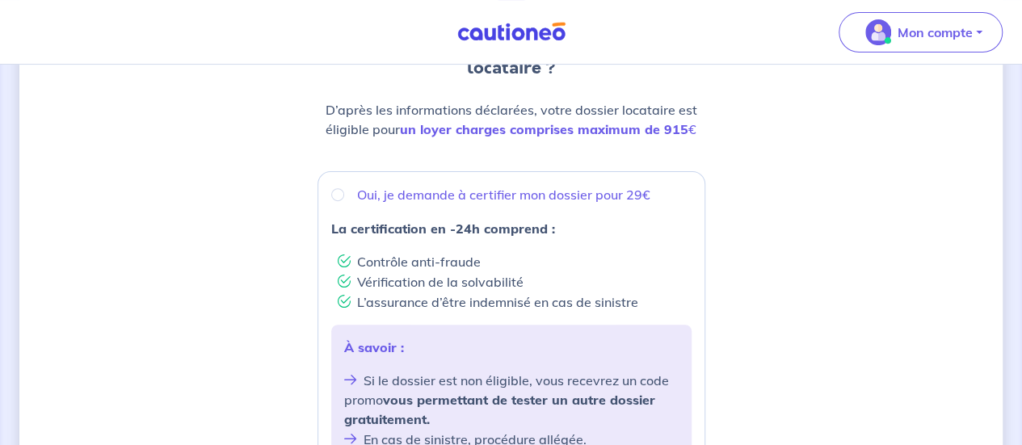
scroll to position [226, 0]
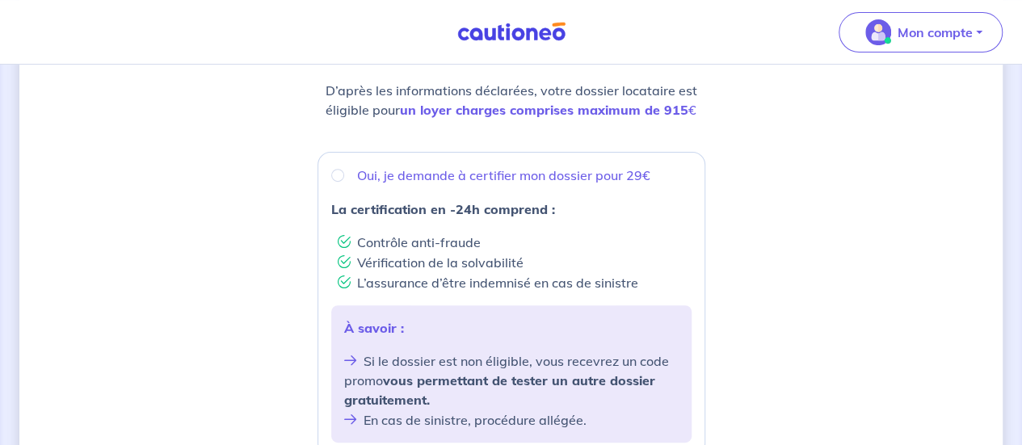
click at [827, 229] on div "Souhaitez-vous faire certifier votre dossier locataire ? D’après les informatio…" at bounding box center [511, 420] width 984 height 1125
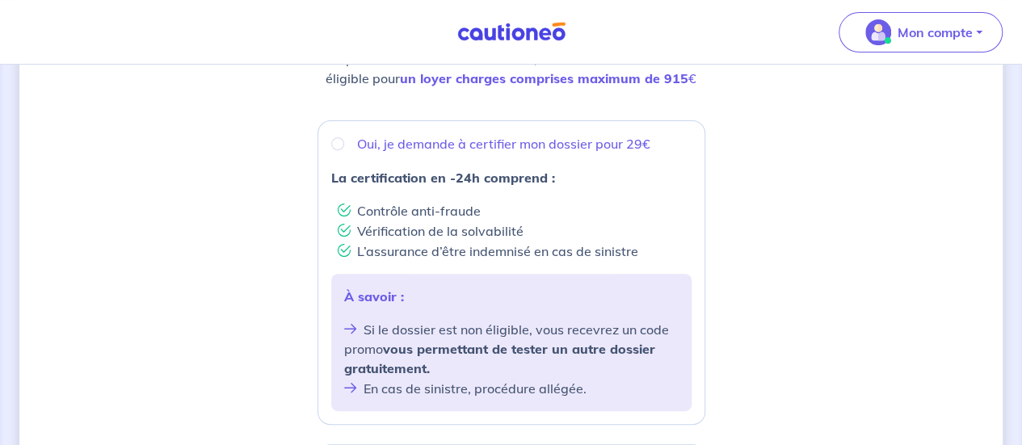
scroll to position [291, 0]
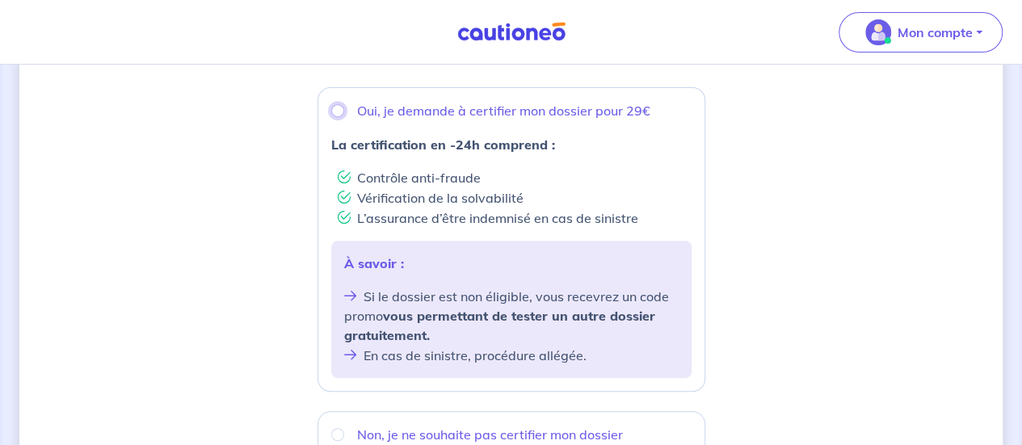
click at [333, 112] on input "Oui, je demande à certifier mon dossier pour 29€" at bounding box center [337, 110] width 13 height 13
radio input "true"
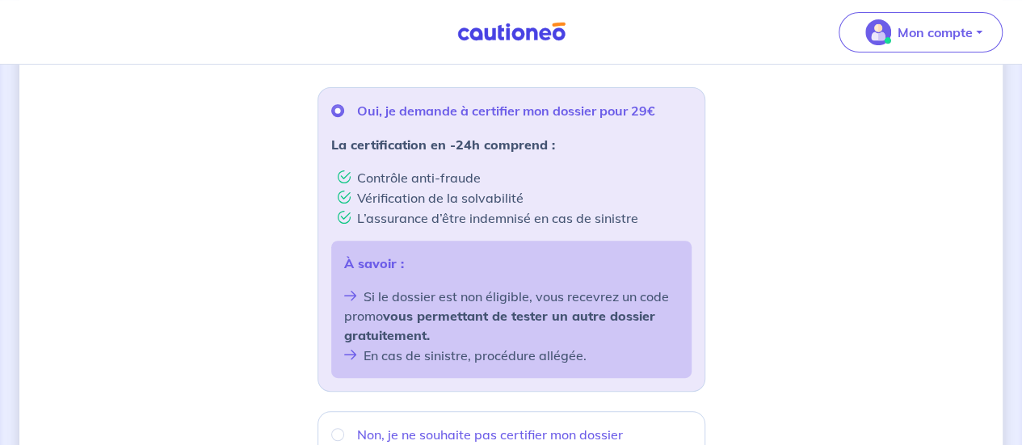
click at [153, 167] on div "Souhaitez-vous faire certifier votre dossier locataire ? D’après les informatio…" at bounding box center [511, 355] width 984 height 1125
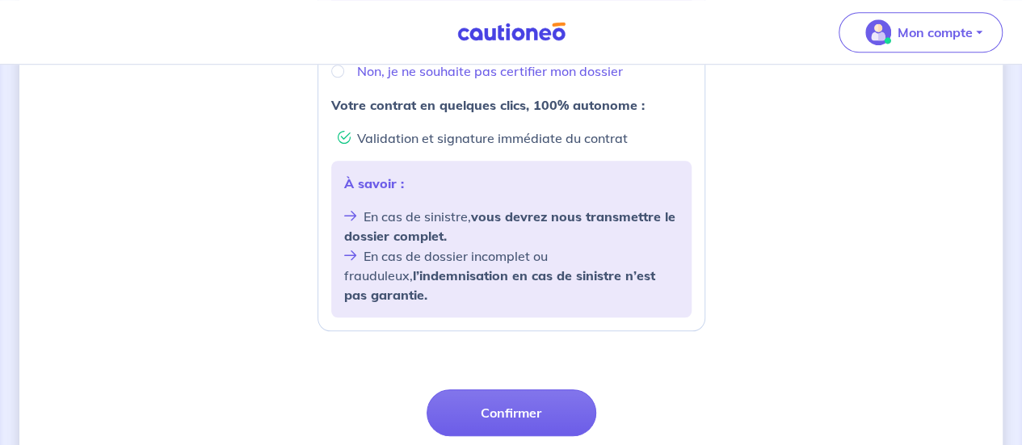
scroll to position [694, 0]
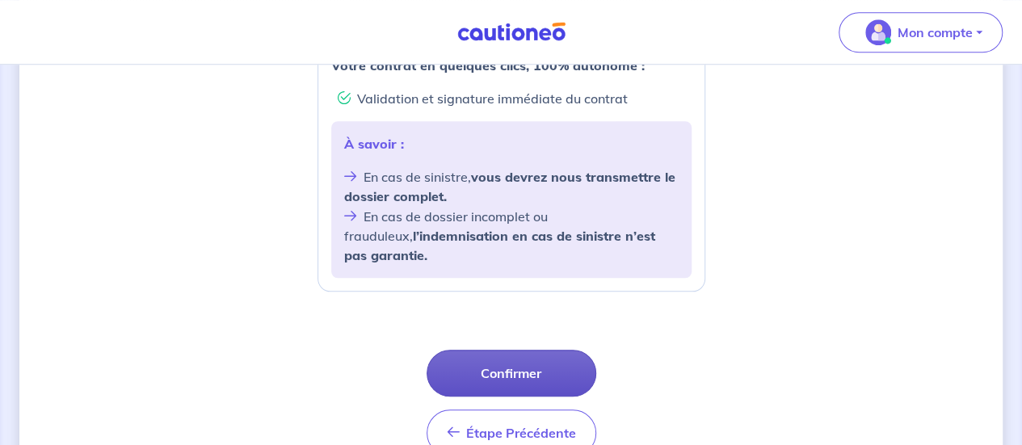
click at [553, 354] on button "Confirmer" at bounding box center [512, 373] width 170 height 47
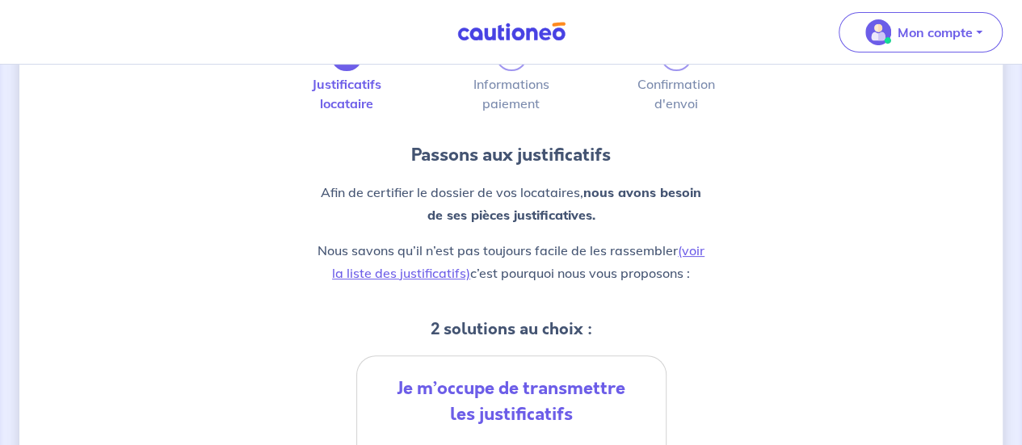
scroll to position [129, 0]
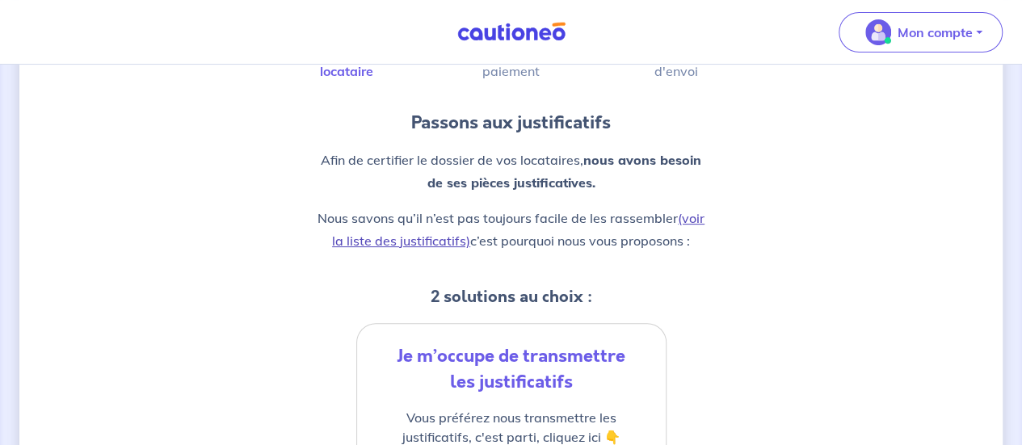
click at [391, 237] on link "(voir la liste des justificatifs)" at bounding box center [518, 229] width 373 height 39
click at [863, 270] on div "1 2 3 Justificatifs locataire Informations paiement Confirmation d'envoi Passon…" at bounding box center [511, 450] width 984 height 991
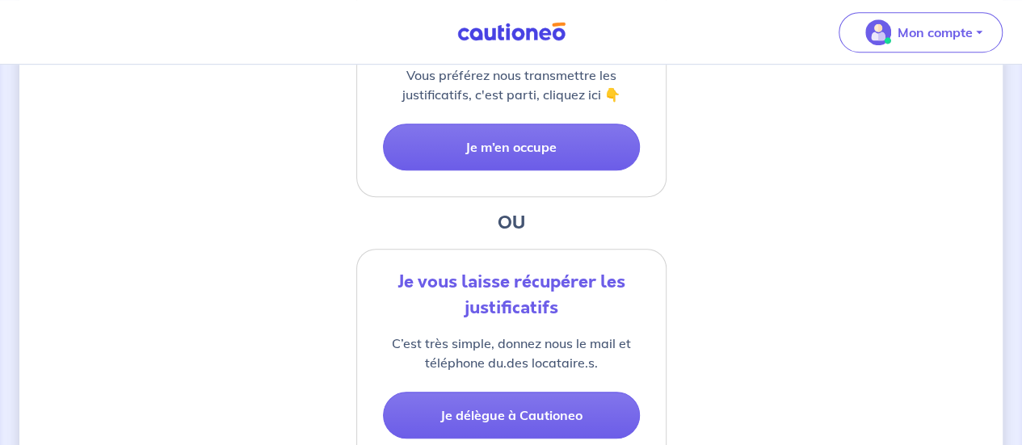
scroll to position [419, 0]
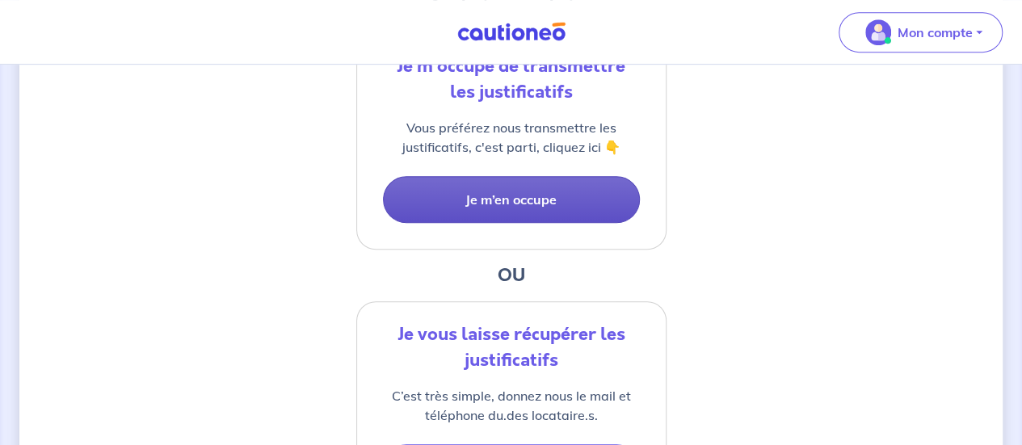
click at [537, 213] on button "Je m’en occupe" at bounding box center [511, 199] width 257 height 47
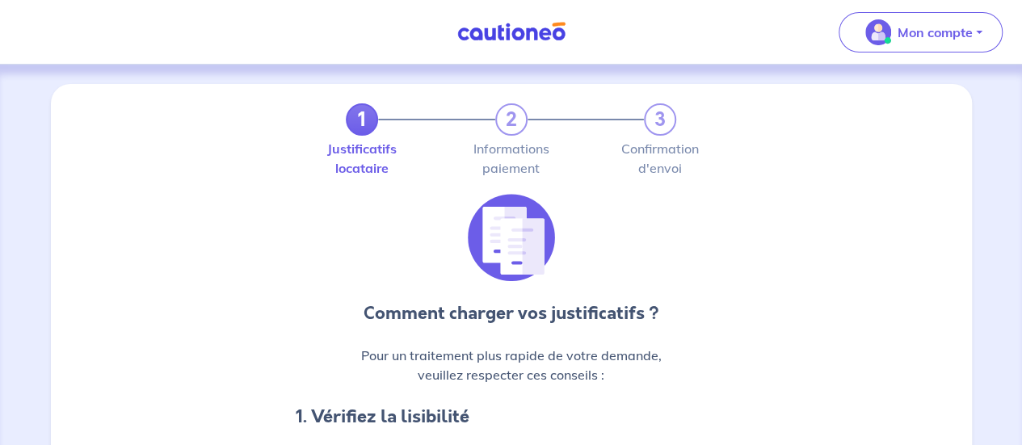
click at [854, 214] on div "Comment charger vos justificatifs ? Pour un traitement plus rapide de votre dem…" at bounding box center [512, 399] width 902 height 411
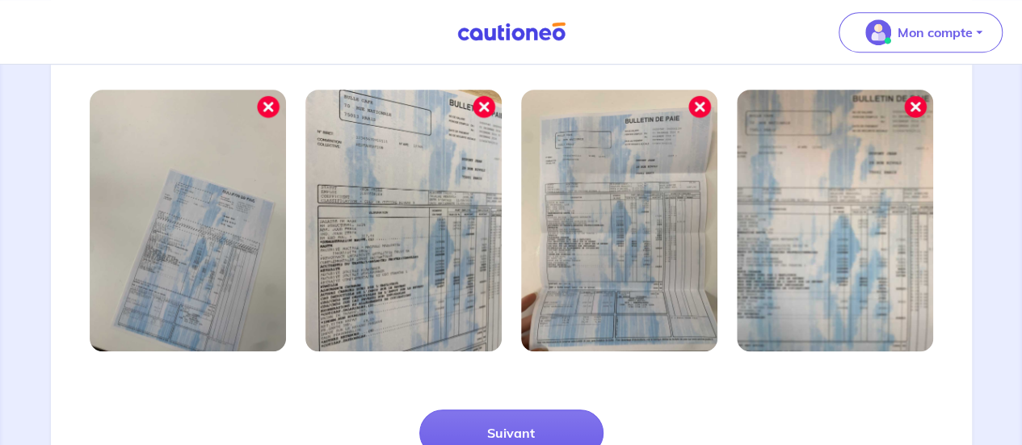
scroll to position [533, 0]
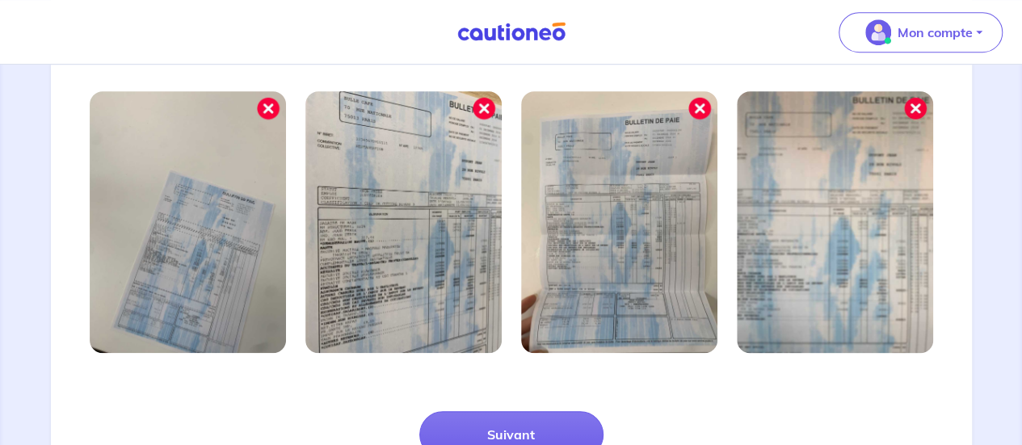
click at [622, 285] on img at bounding box center [619, 222] width 196 height 262
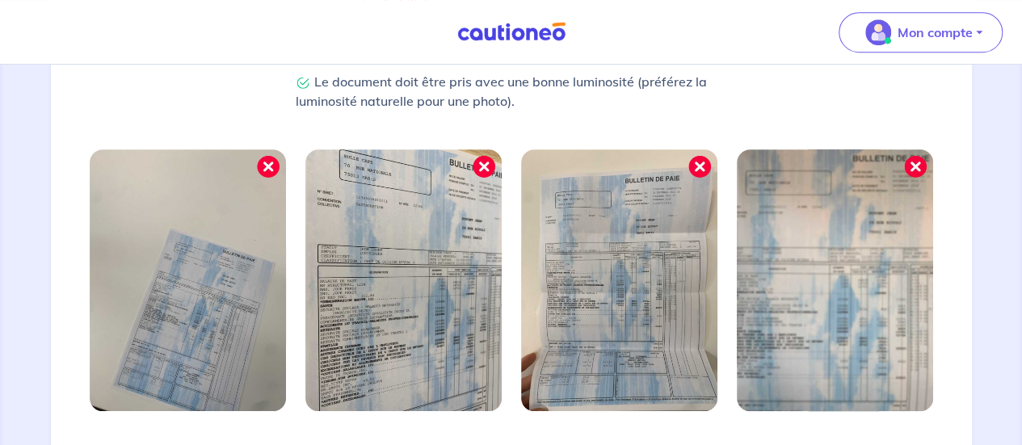
scroll to position [662, 0]
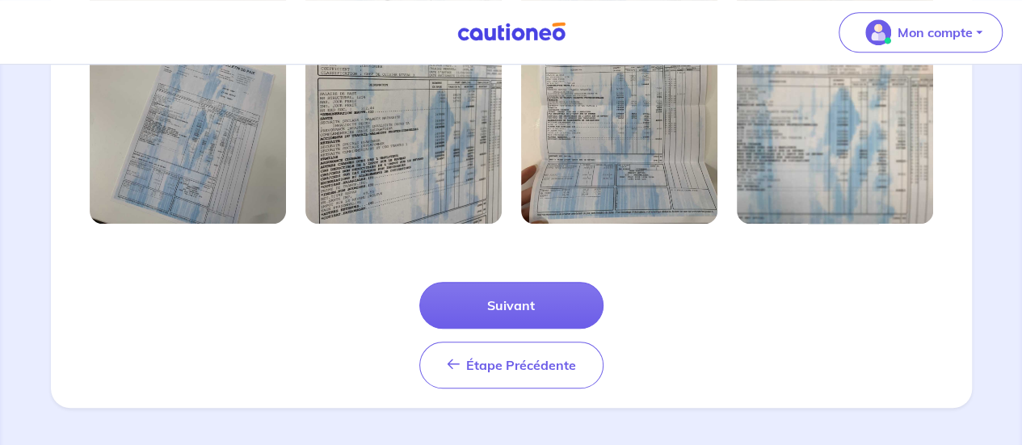
click at [752, 319] on div "Étape Précédente Précédent Suivant" at bounding box center [512, 315] width 902 height 145
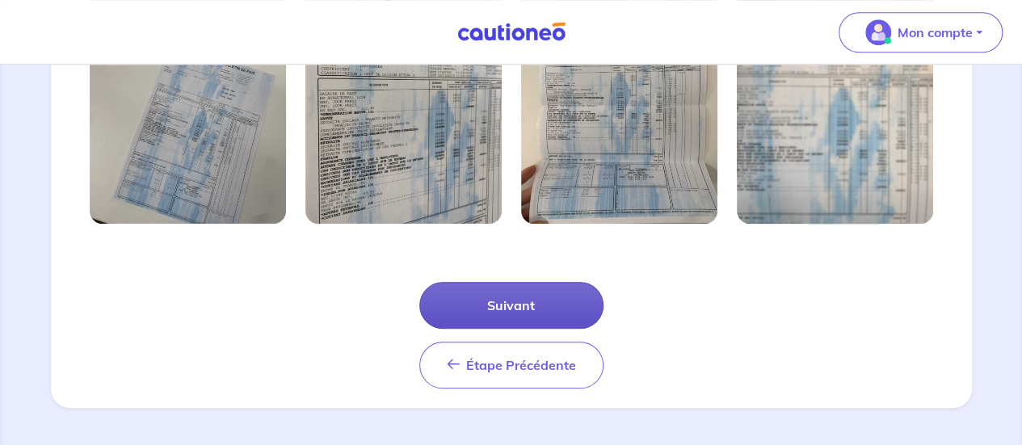
click at [519, 309] on button "Suivant" at bounding box center [511, 305] width 184 height 47
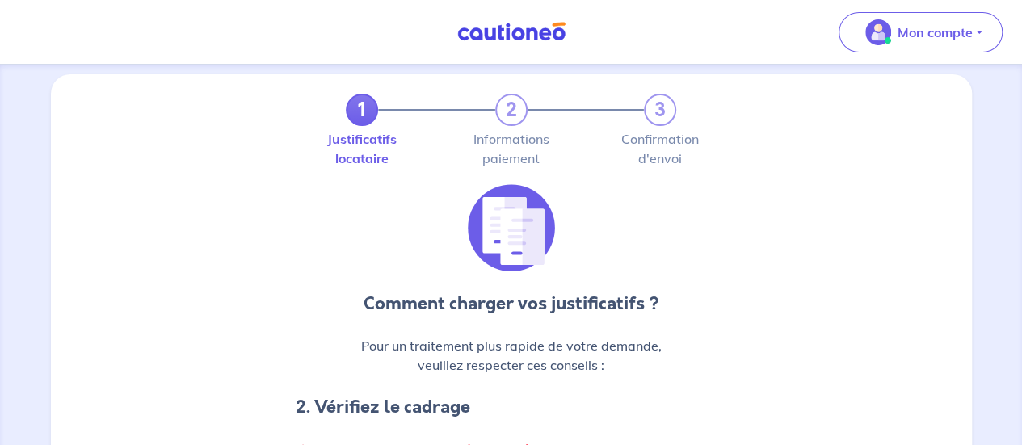
scroll to position [0, 0]
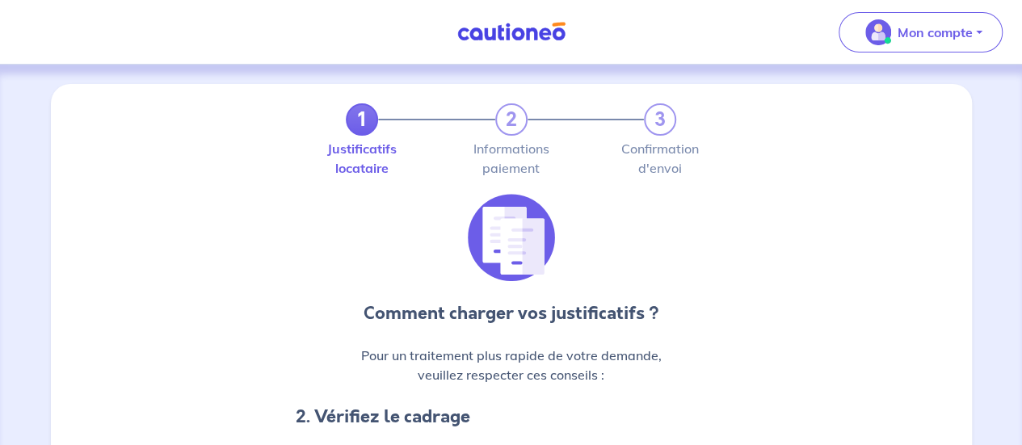
click at [731, 300] on div "Comment charger vos justificatifs ? Pour un traitement plus rapide de votre dem…" at bounding box center [511, 360] width 451 height 333
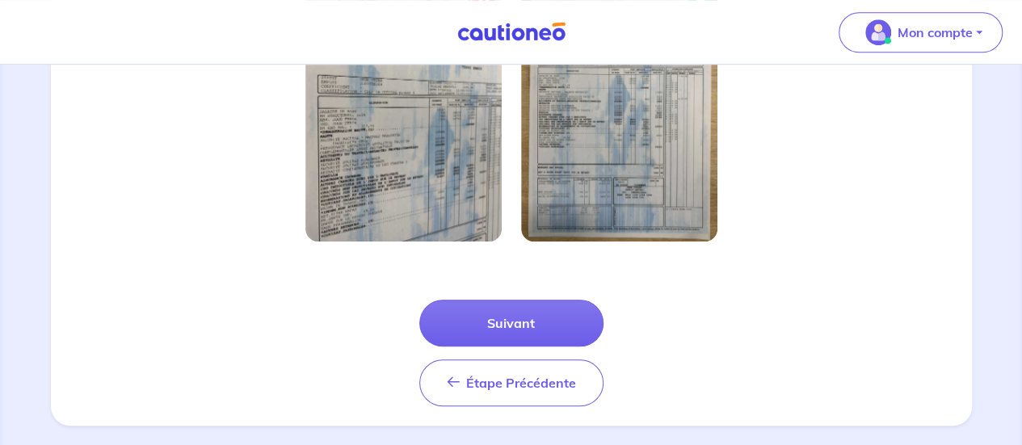
scroll to position [584, 0]
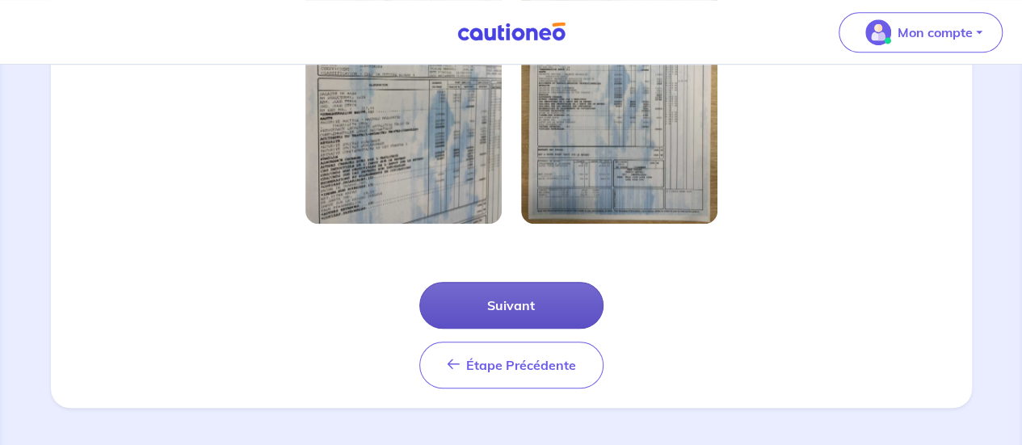
click at [570, 307] on button "Suivant" at bounding box center [511, 305] width 184 height 47
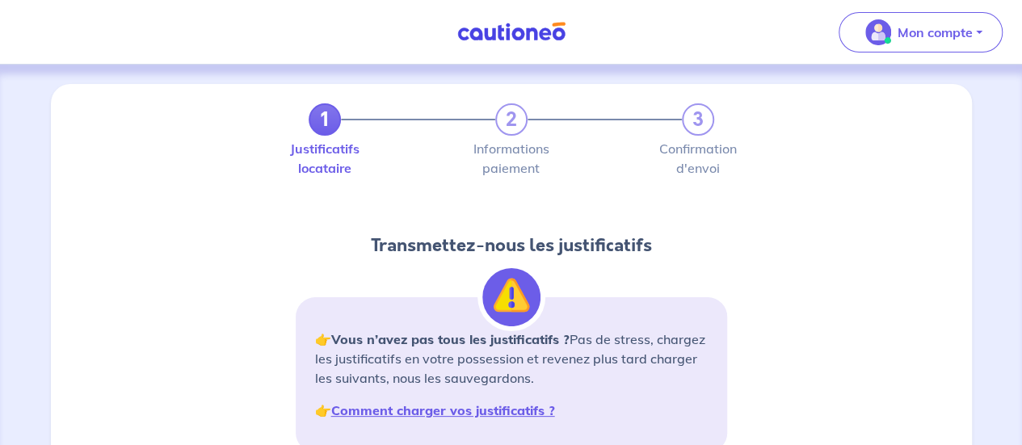
click at [791, 258] on div "1 2 3 Justificatifs locataire Informations paiement Confirmation d'envoi Transm…" at bounding box center [512, 284] width 902 height 362
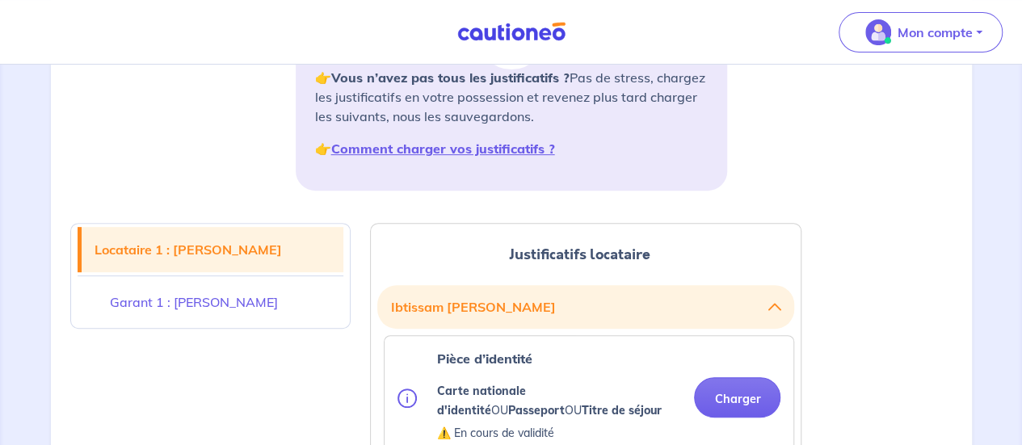
scroll to position [259, 0]
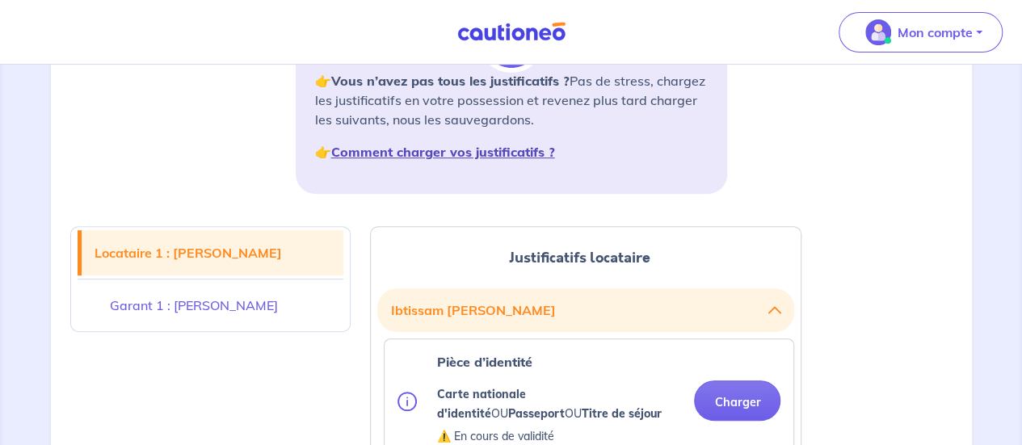
click at [454, 149] on strong "Comment charger vos justificatifs ?" at bounding box center [443, 152] width 224 height 16
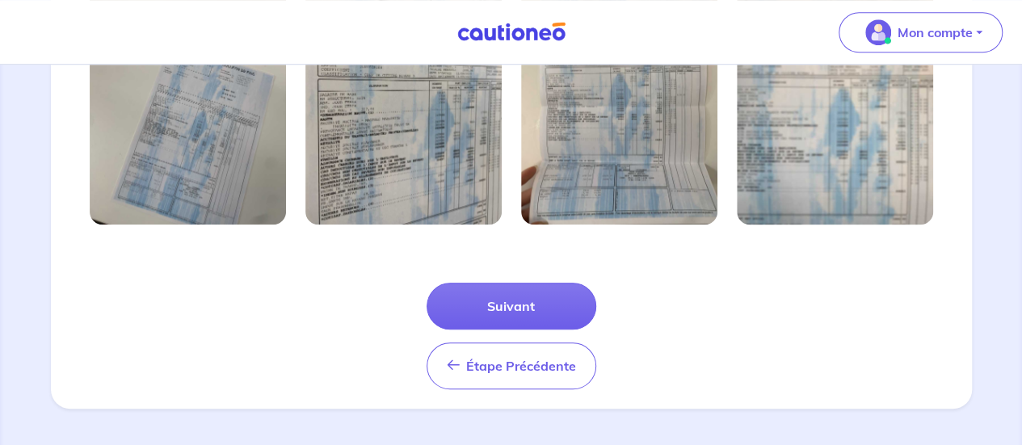
scroll to position [662, 0]
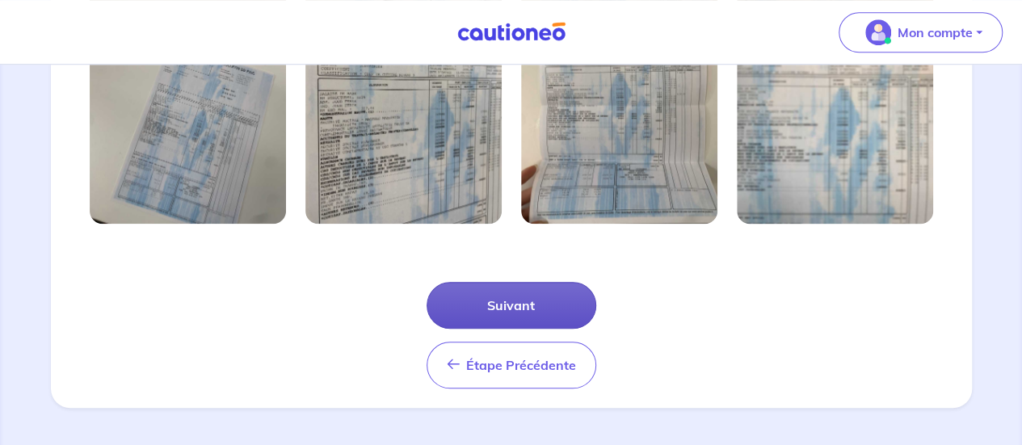
click at [504, 306] on button "Suivant" at bounding box center [512, 305] width 170 height 47
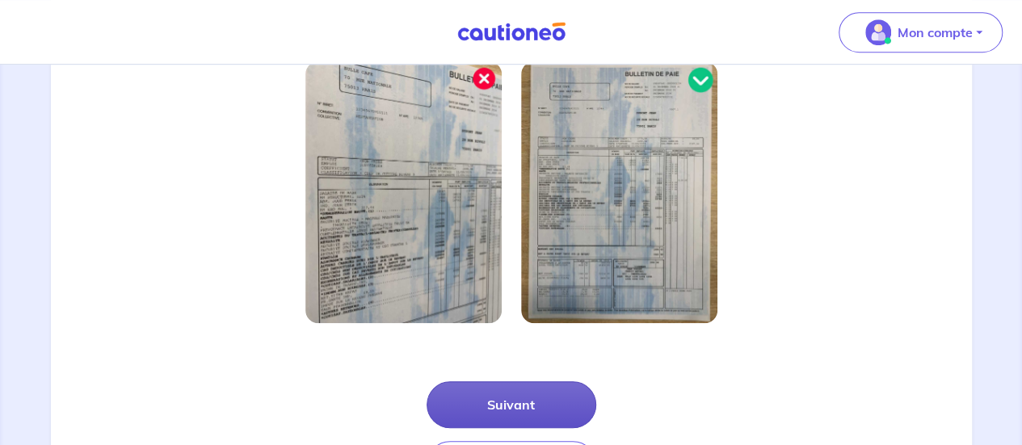
scroll to position [584, 0]
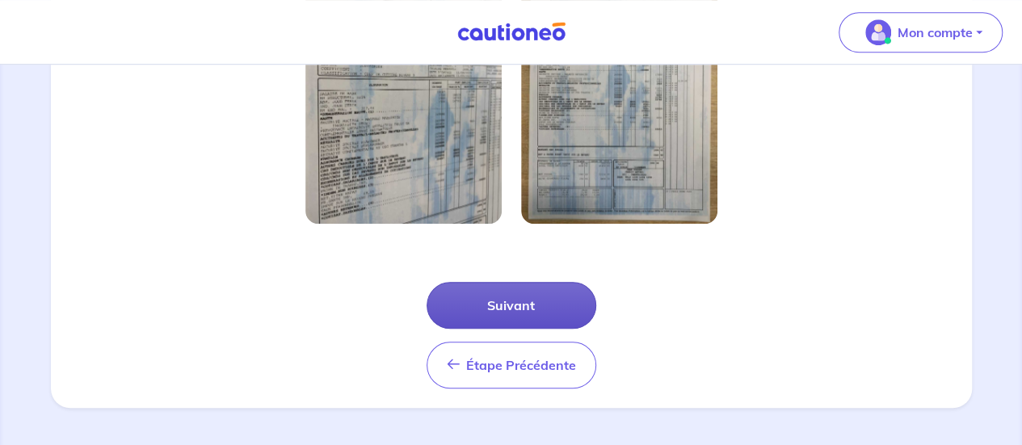
click at [504, 306] on button "Suivant" at bounding box center [512, 305] width 170 height 47
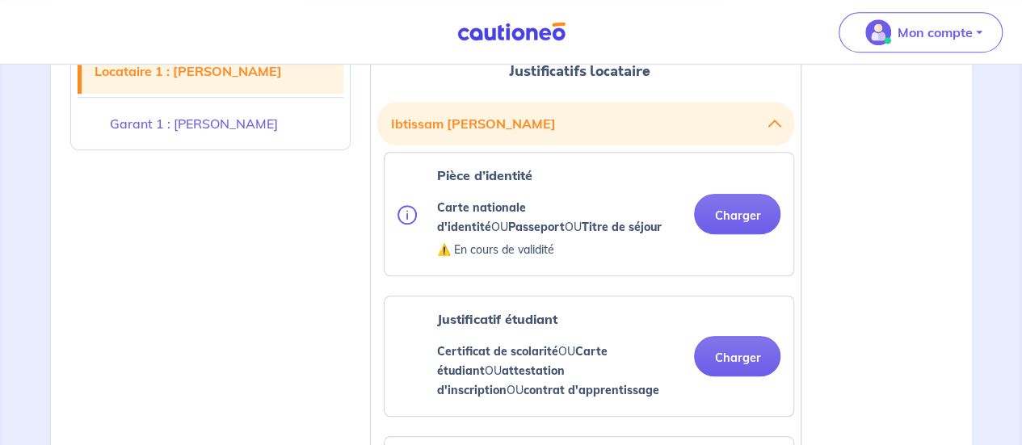
scroll to position [453, 0]
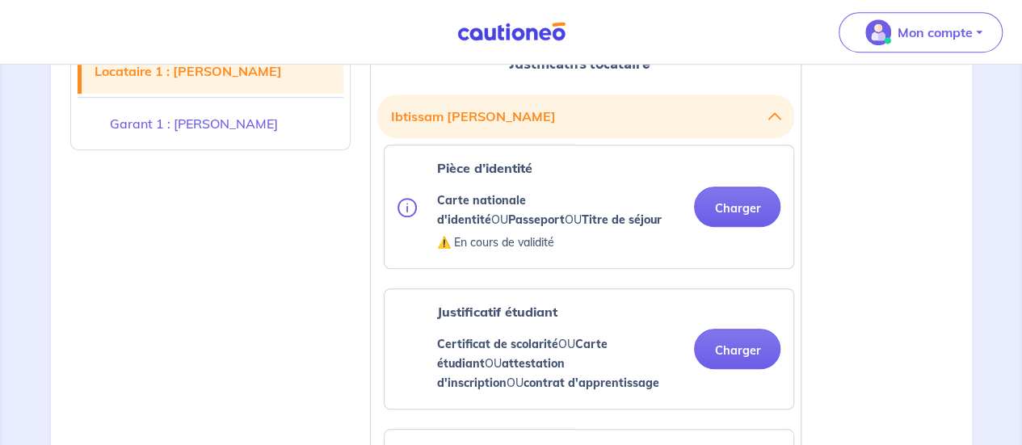
click at [752, 203] on button "Charger" at bounding box center [737, 207] width 86 height 40
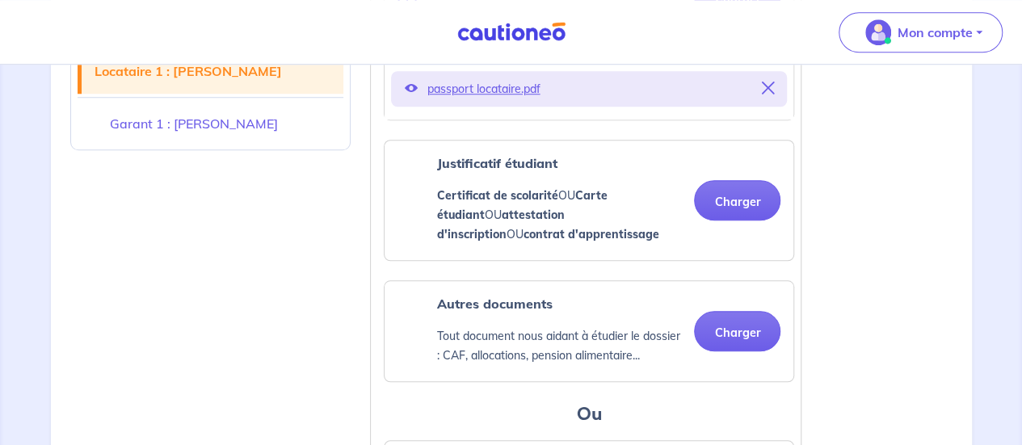
scroll to position [679, 0]
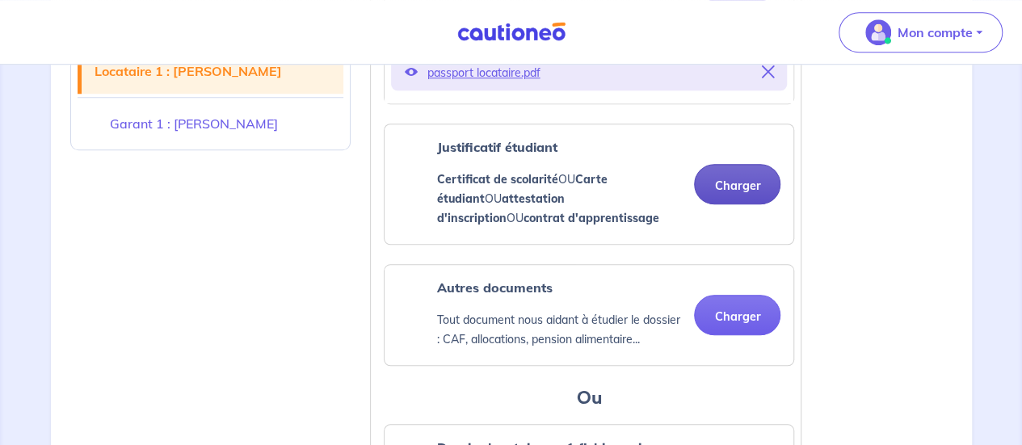
click at [744, 188] on button "Charger" at bounding box center [737, 184] width 86 height 40
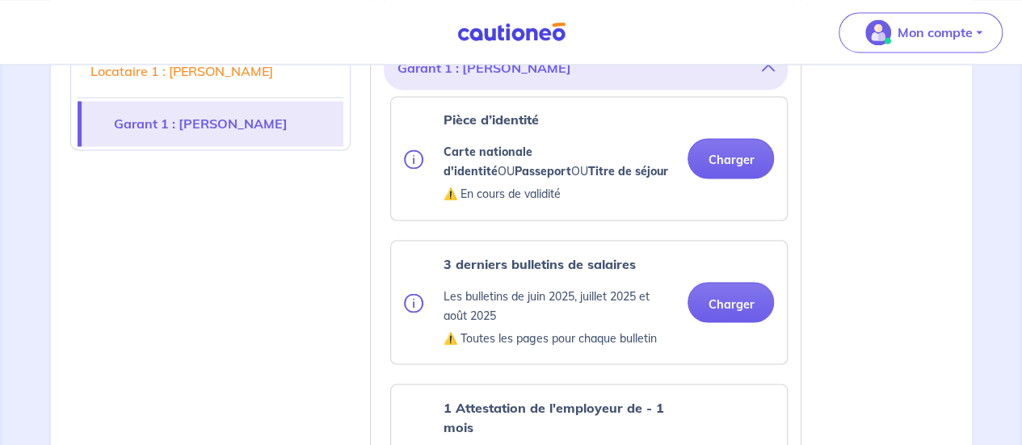
scroll to position [1326, 0]
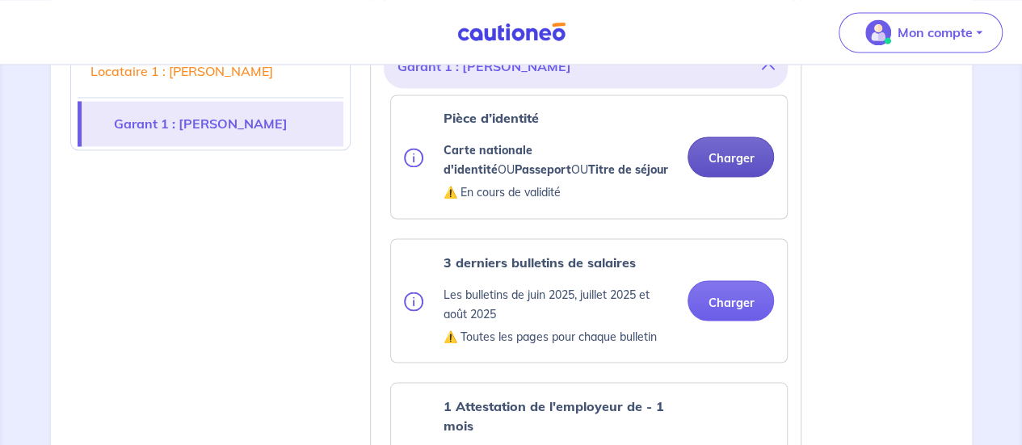
click at [761, 162] on button "Charger" at bounding box center [731, 157] width 86 height 40
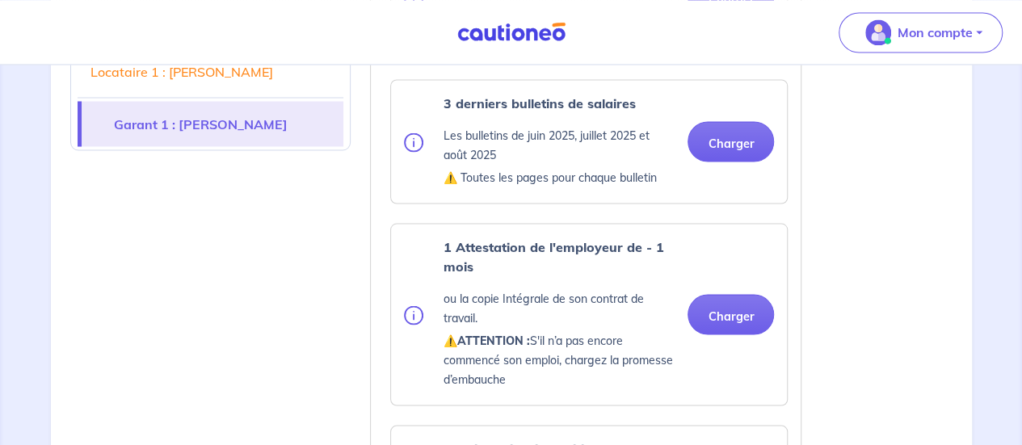
scroll to position [1487, 0]
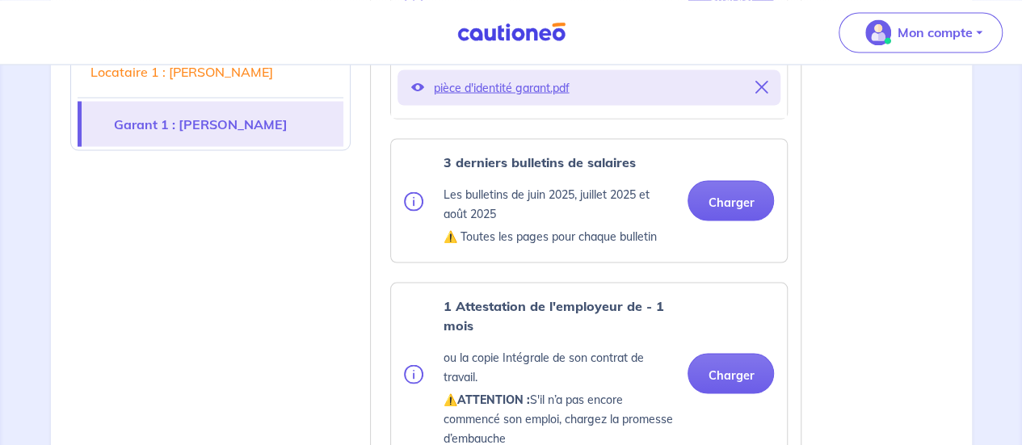
click at [926, 201] on div "Locataire 1 : [PERSON_NAME] Garant 1 : [PERSON_NAME] Justificatifs locataire [P…" at bounding box center [512, 304] width 902 height 2653
click at [727, 199] on button "Charger" at bounding box center [731, 200] width 86 height 40
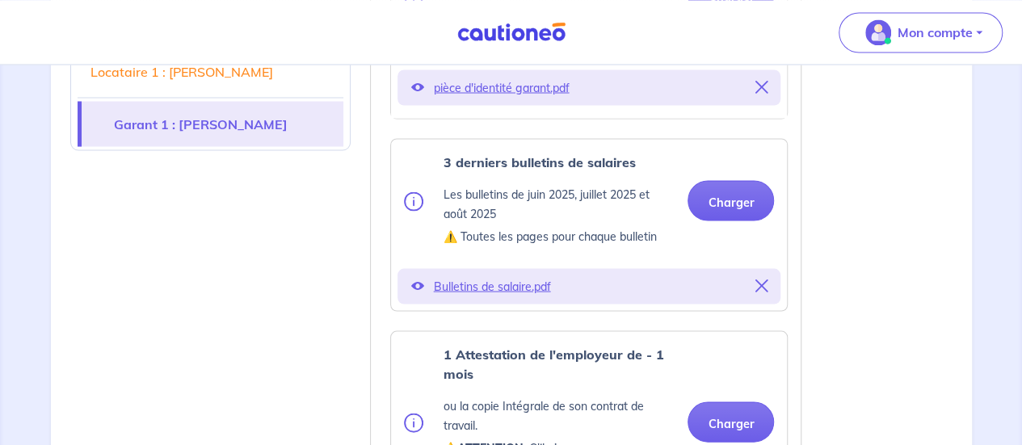
click at [942, 256] on div "Locataire 1 : [PERSON_NAME] Garant 1 : [PERSON_NAME] Justificatifs locataire [P…" at bounding box center [512, 329] width 902 height 2702
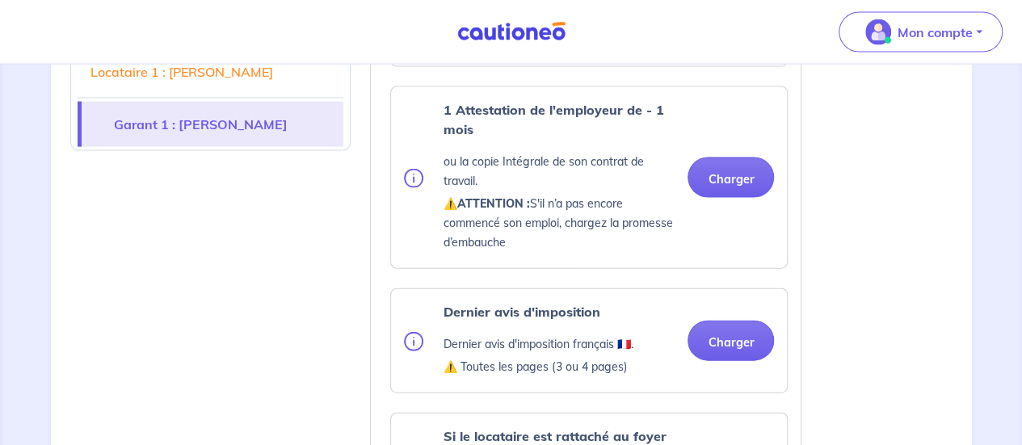
scroll to position [1681, 0]
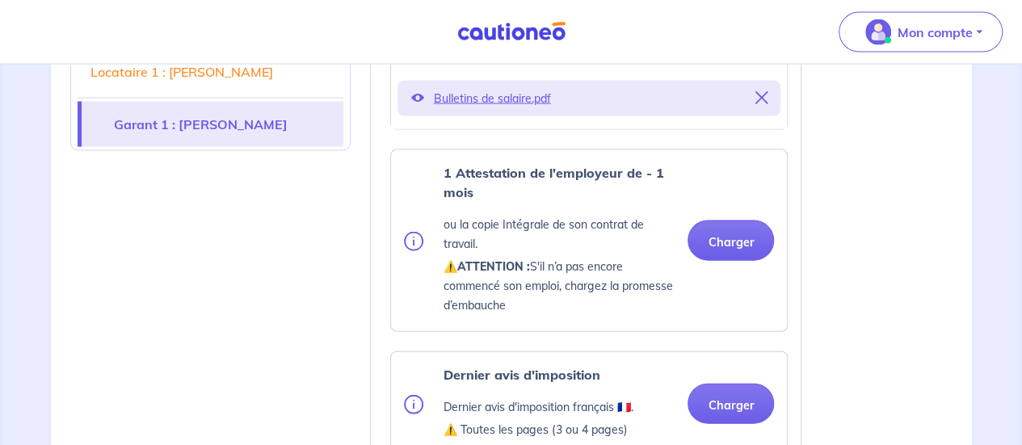
click at [894, 279] on div "Locataire 1 : [PERSON_NAME] Garant 1 : [PERSON_NAME] Justificatifs locataire [P…" at bounding box center [512, 141] width 902 height 2715
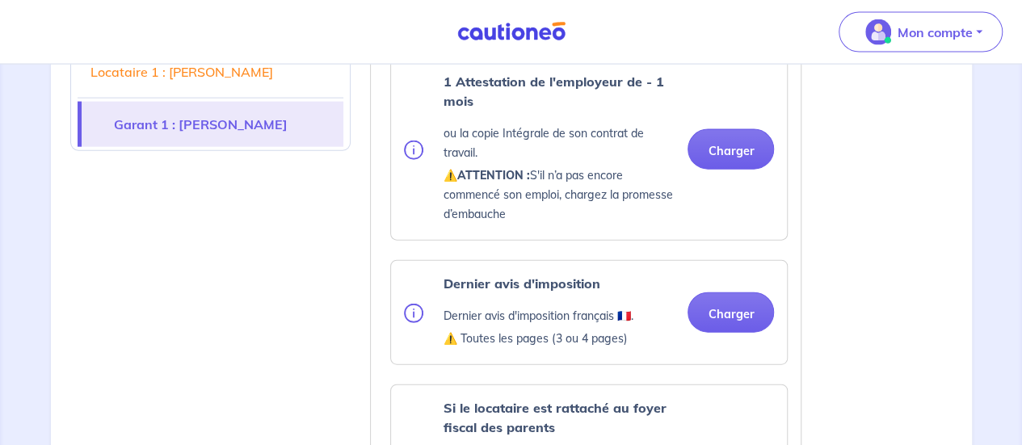
scroll to position [1746, 0]
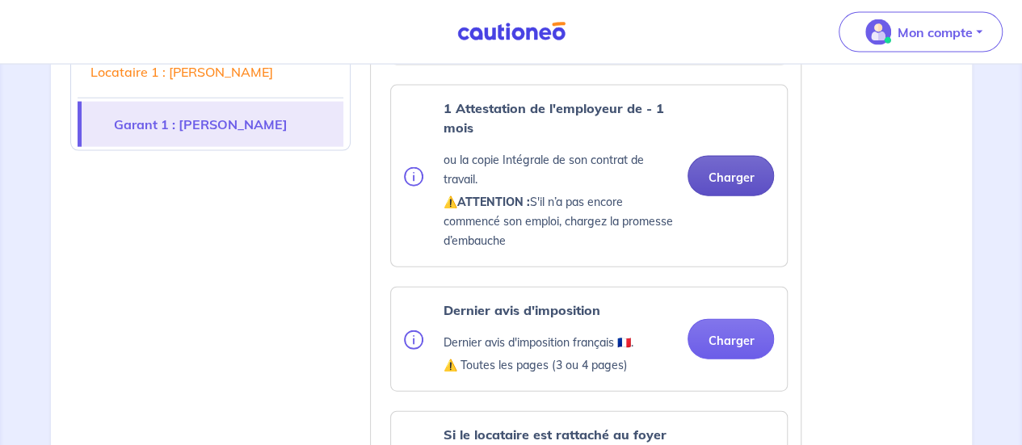
click at [713, 168] on button "Charger" at bounding box center [731, 176] width 86 height 40
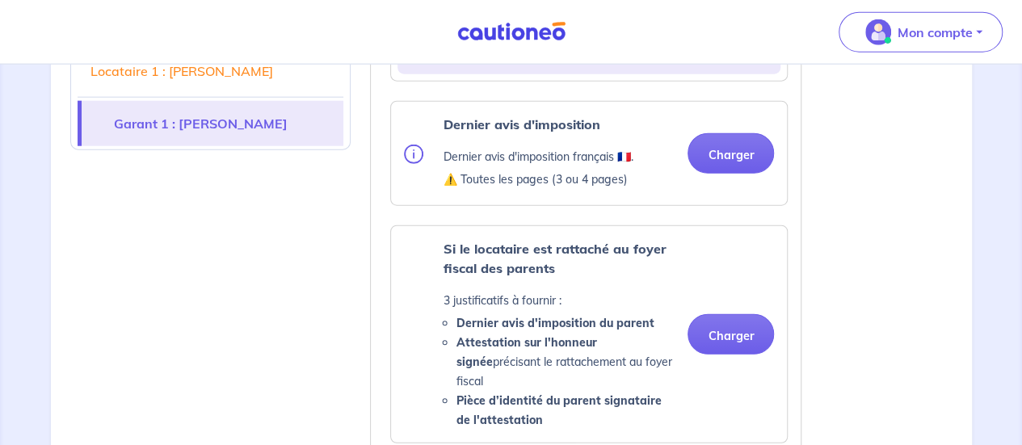
scroll to position [1993, 0]
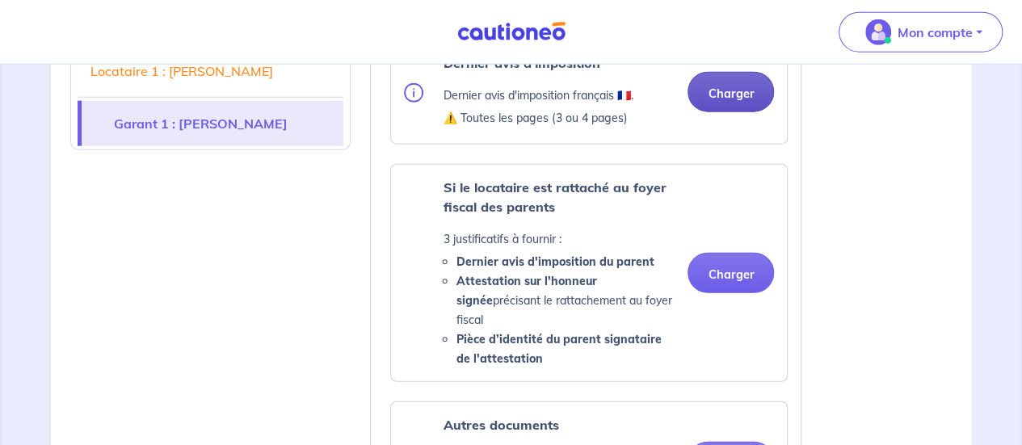
click at [738, 87] on button "Charger" at bounding box center [731, 92] width 86 height 40
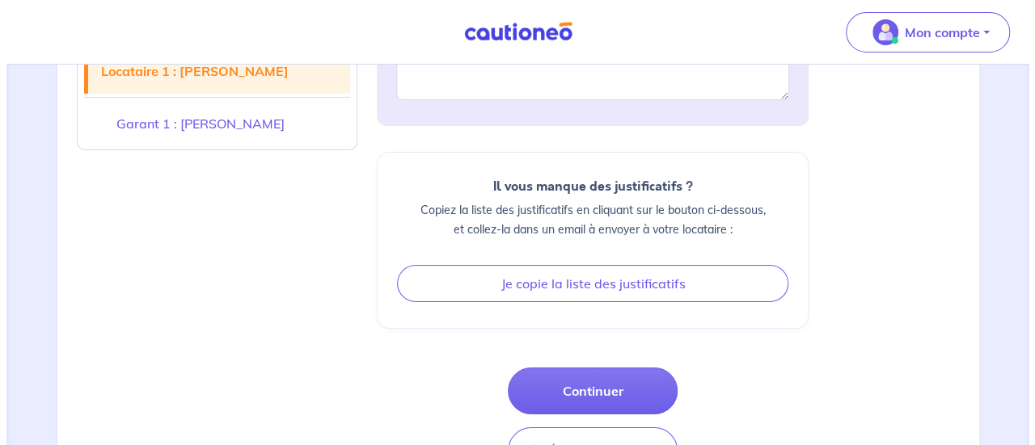
scroll to position [2868, 0]
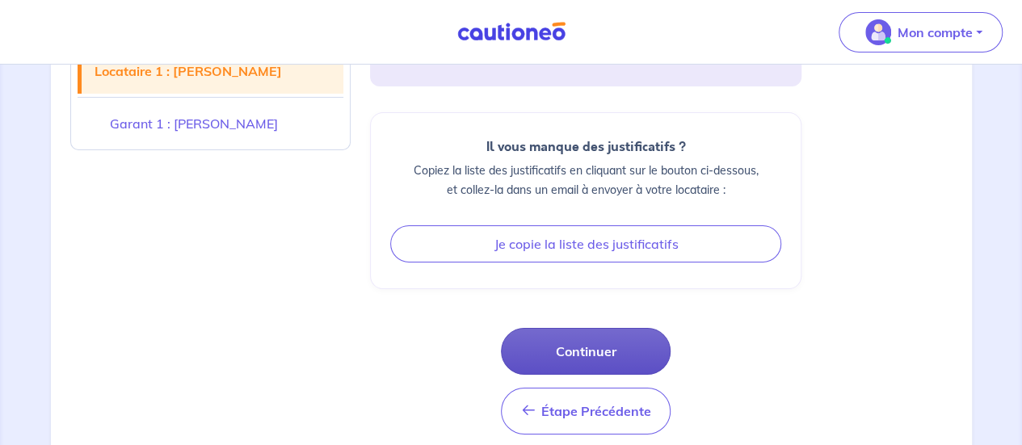
click at [624, 328] on button "Continuer" at bounding box center [586, 351] width 170 height 47
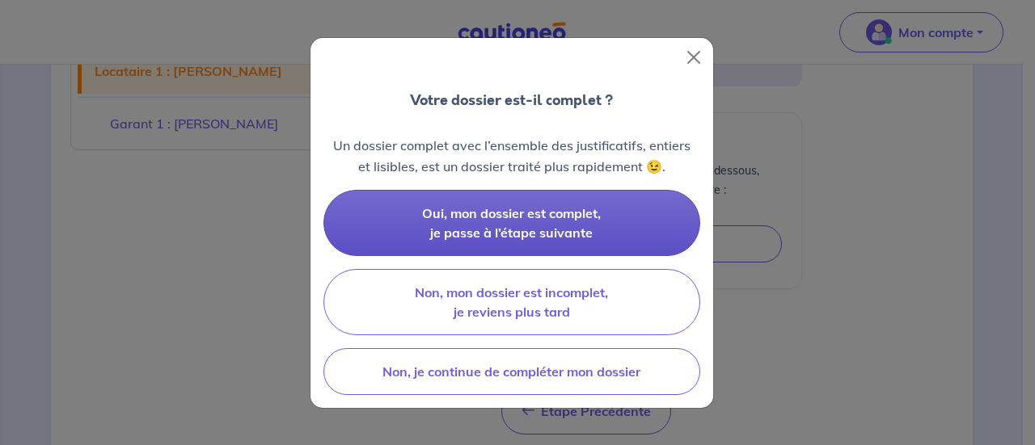
click at [514, 209] on span "Oui, mon dossier est complet, je passe à l’étape suivante" at bounding box center [511, 223] width 179 height 36
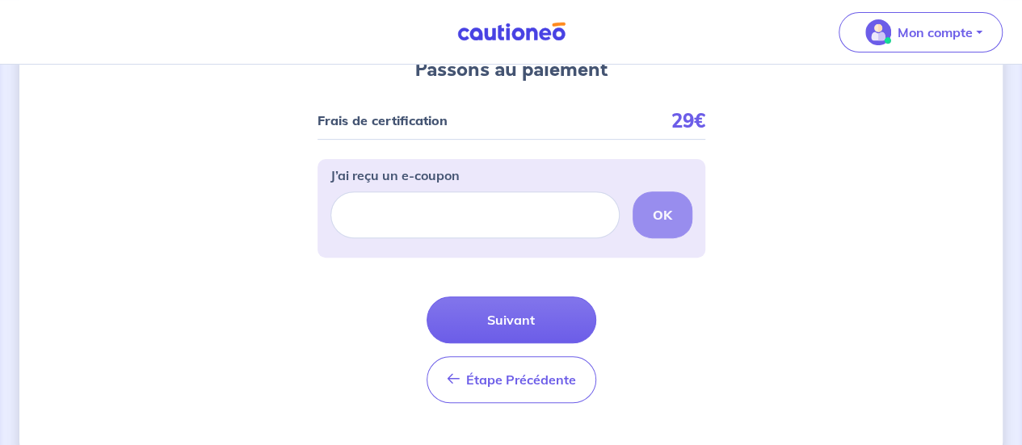
scroll to position [192, 0]
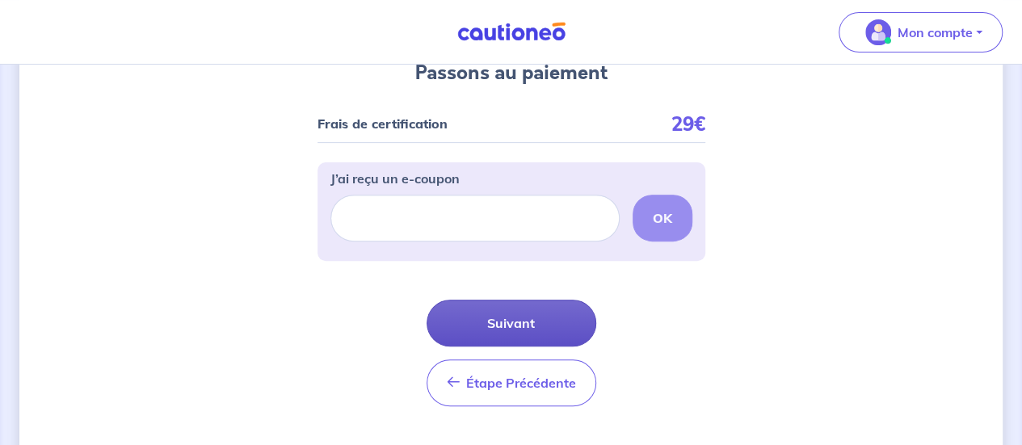
click at [516, 320] on button "Suivant" at bounding box center [512, 323] width 170 height 47
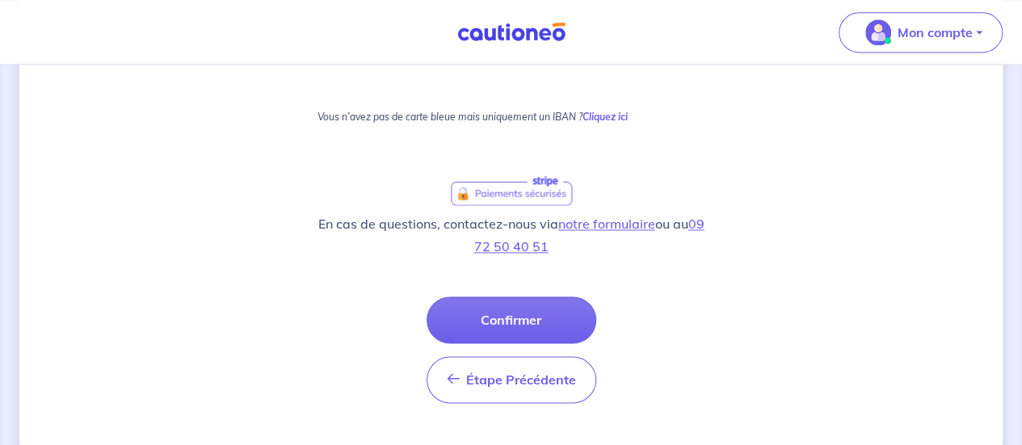
scroll to position [1162, 0]
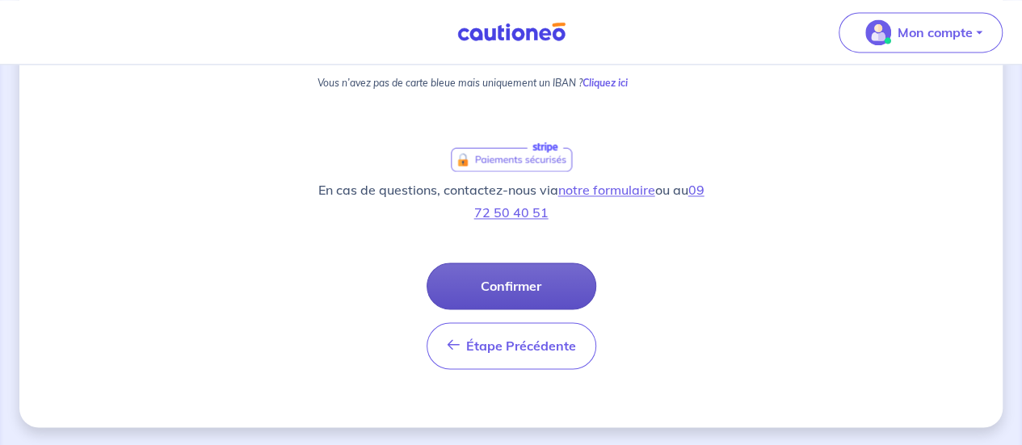
click at [506, 272] on button "Confirmer" at bounding box center [512, 286] width 170 height 47
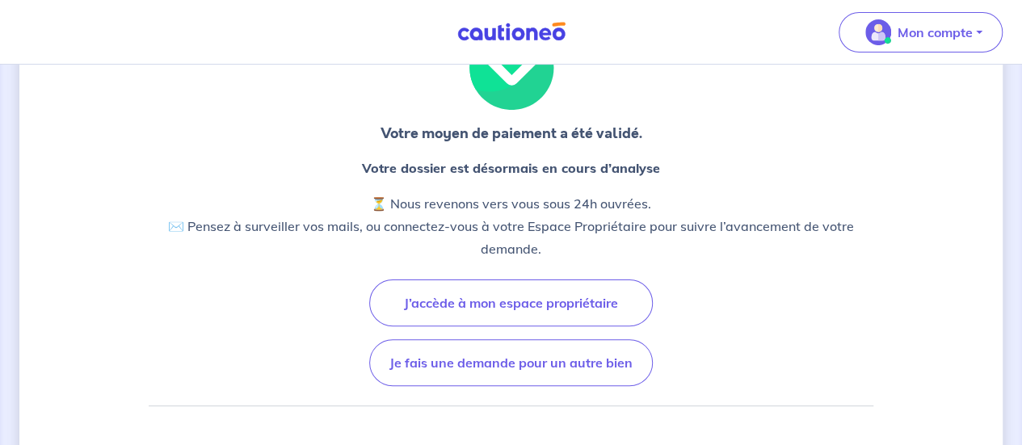
scroll to position [129, 0]
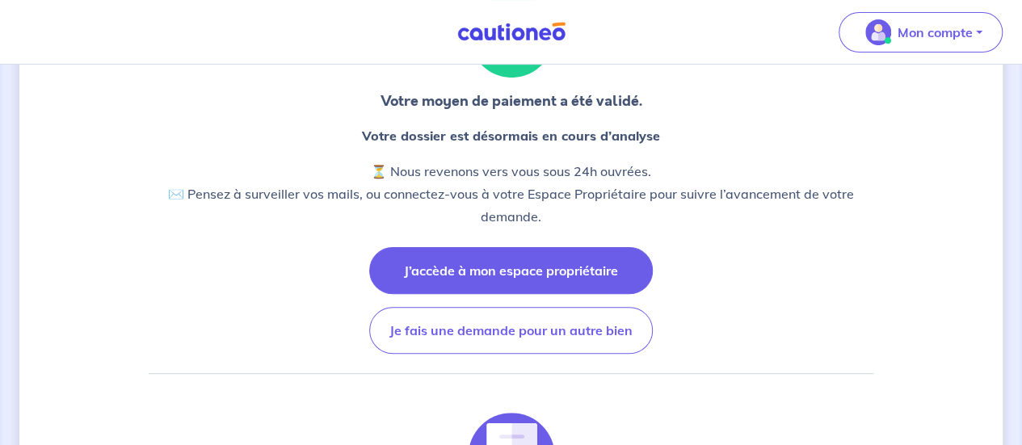
click at [576, 251] on button "J’accède à mon espace propriétaire" at bounding box center [511, 270] width 284 height 47
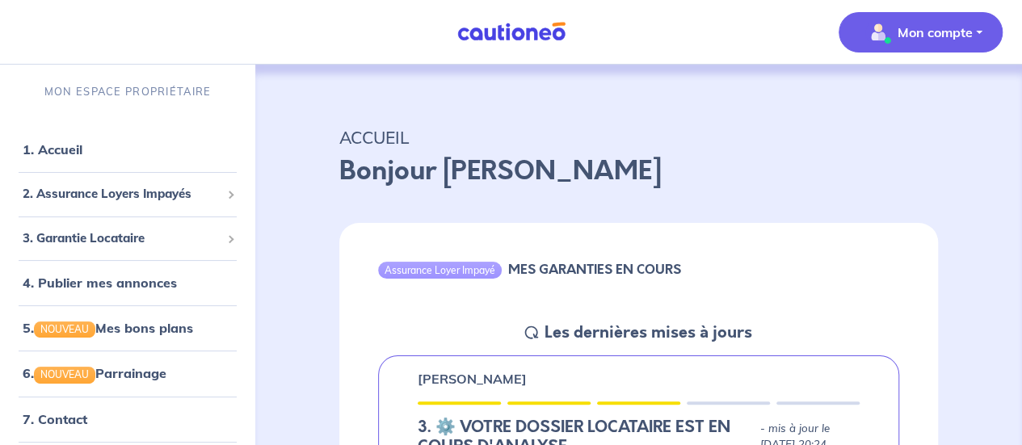
click at [984, 37] on button "Mon compte" at bounding box center [921, 32] width 164 height 40
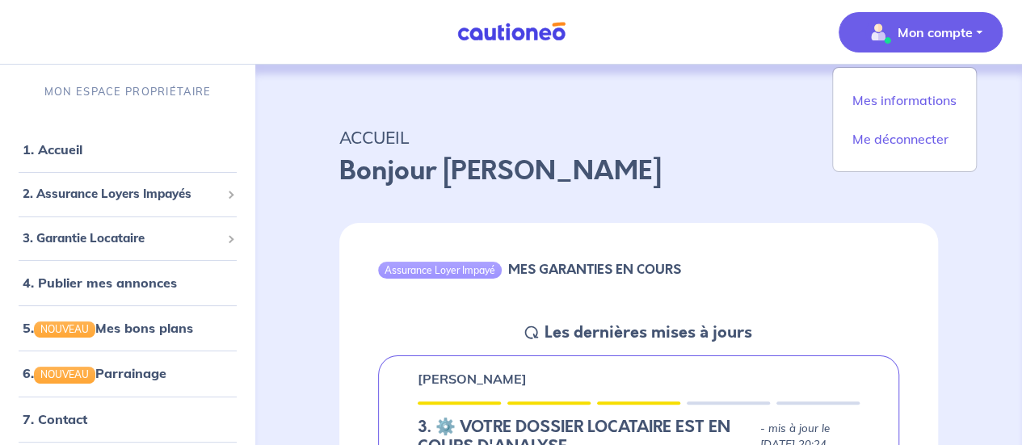
click at [984, 37] on button "Mon compte" at bounding box center [921, 32] width 164 height 40
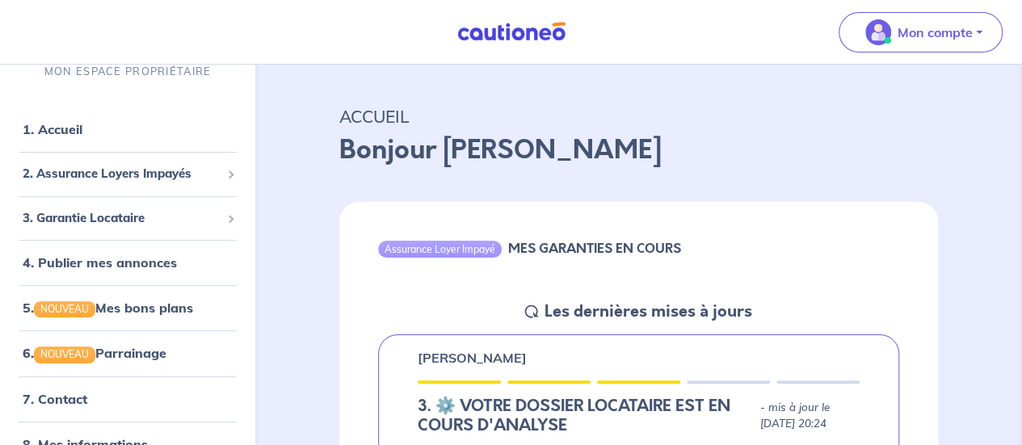
scroll to position [14, 0]
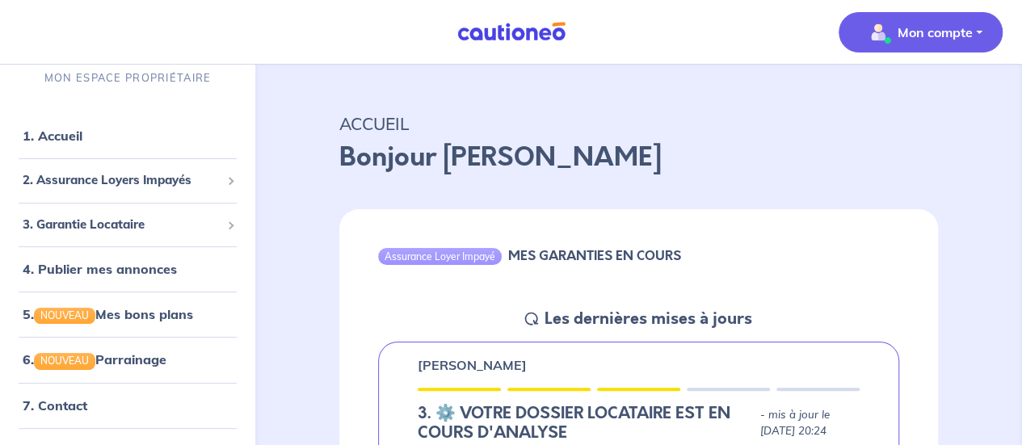
click at [988, 33] on button "Mon compte" at bounding box center [921, 32] width 164 height 40
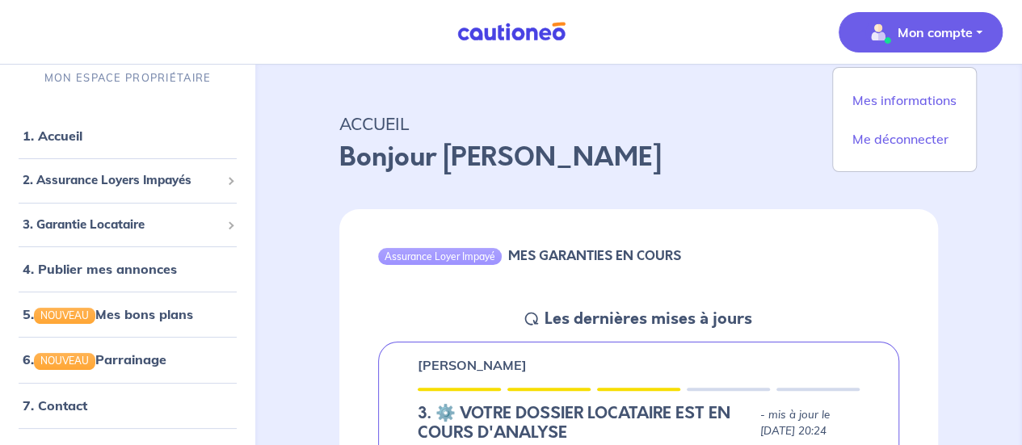
click at [915, 116] on div "Mes informations Me déconnecter" at bounding box center [904, 119] width 145 height 105
click at [913, 95] on link "Mes informations" at bounding box center [905, 100] width 130 height 26
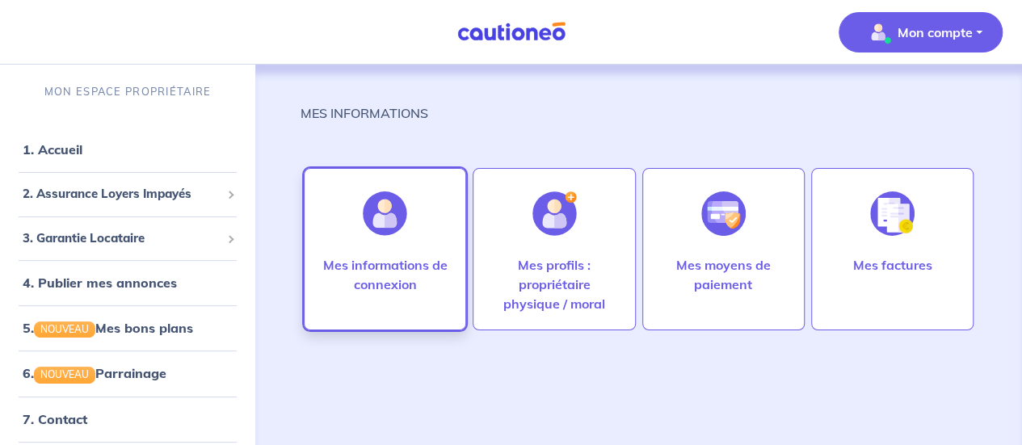
click at [375, 228] on img at bounding box center [385, 214] width 44 height 44
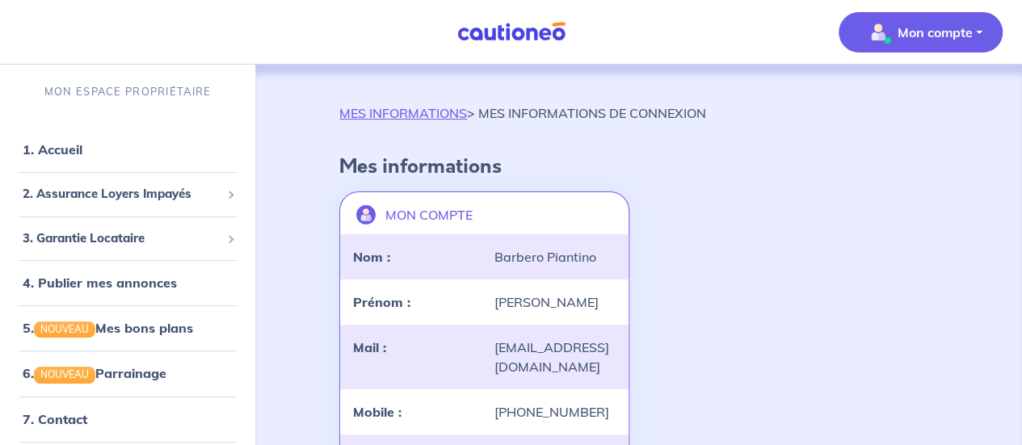
drag, startPoint x: 994, startPoint y: 204, endPoint x: 1034, endPoint y: 200, distance: 39.8
click at [1022, 200] on html "Mon compte MON ESPACE PROPRIÉTAIRE 1. Accueil 2. Assurance Loyers Impayés Sousc…" at bounding box center [511, 319] width 1022 height 638
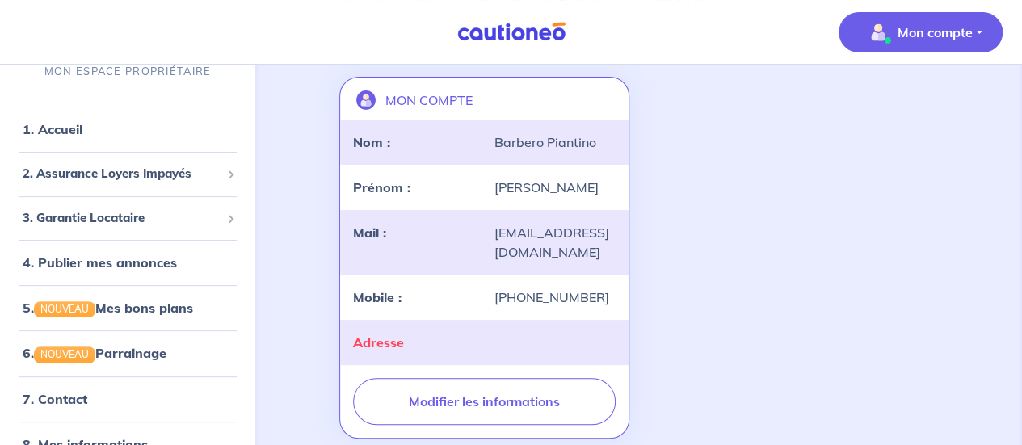
scroll to position [113, 0]
drag, startPoint x: 573, startPoint y: 258, endPoint x: 487, endPoint y: 235, distance: 88.6
click at [487, 235] on div "[EMAIL_ADDRESS][DOMAIN_NAME]" at bounding box center [554, 244] width 141 height 39
copy div "[EMAIL_ADDRESS][DOMAIN_NAME]"
click at [846, 203] on div "MON COMPTE landlord-id BAh7CEkiCGdpZAY6BkVUSSJWZ2lkOi8vY2F1dGlvbmVvLWNvcmUvVXNl…" at bounding box center [639, 259] width 618 height 375
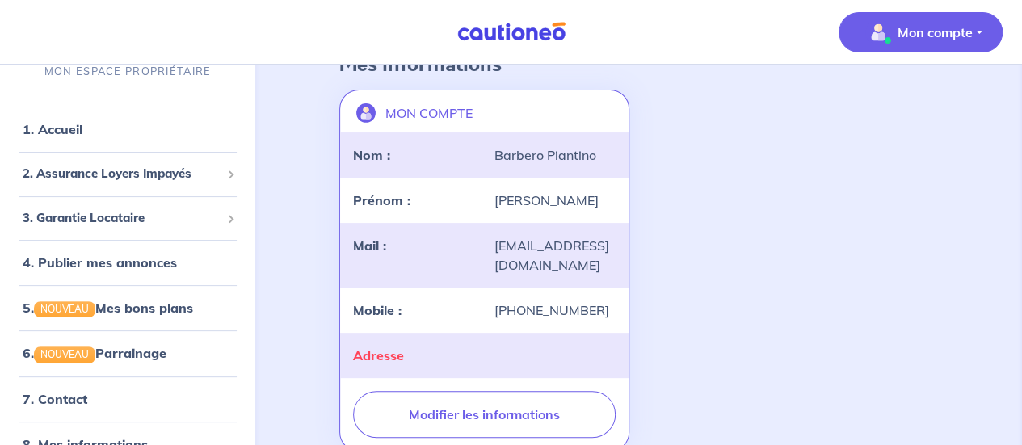
scroll to position [11, 0]
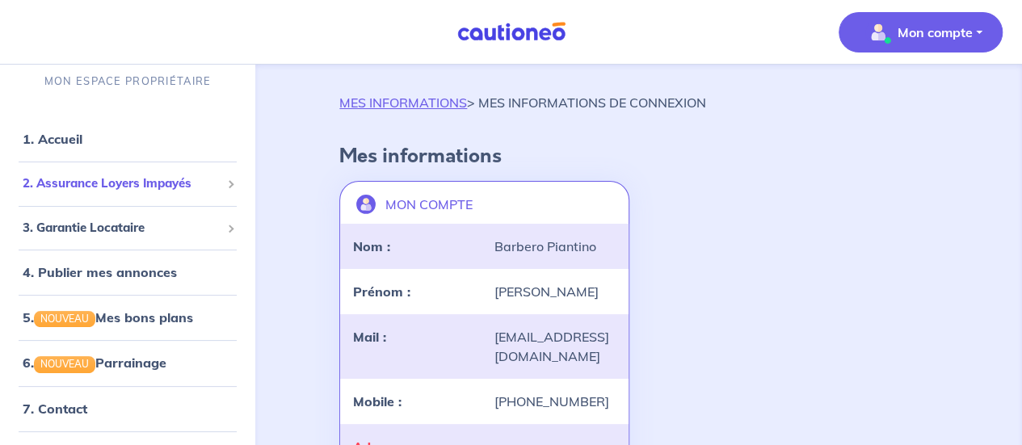
click at [170, 188] on span "2. Assurance Loyers Impayés" at bounding box center [122, 184] width 198 height 19
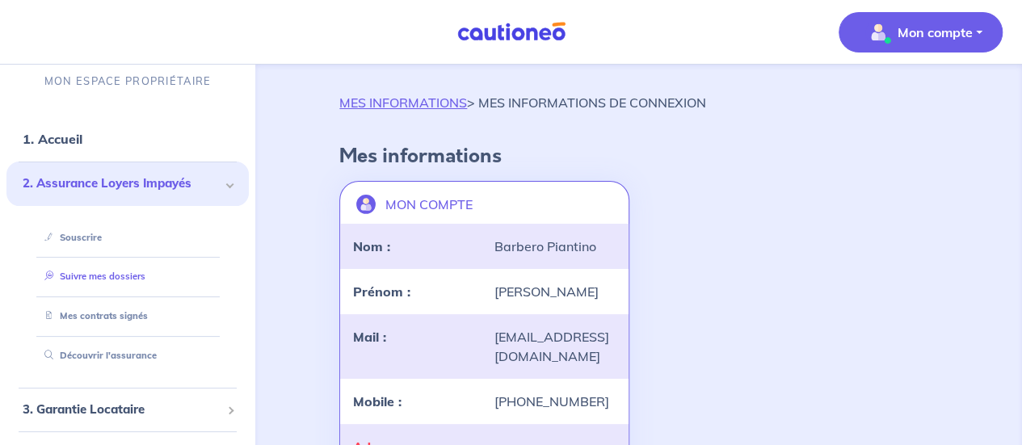
click at [91, 282] on link "Suivre mes dossiers" at bounding box center [91, 276] width 107 height 11
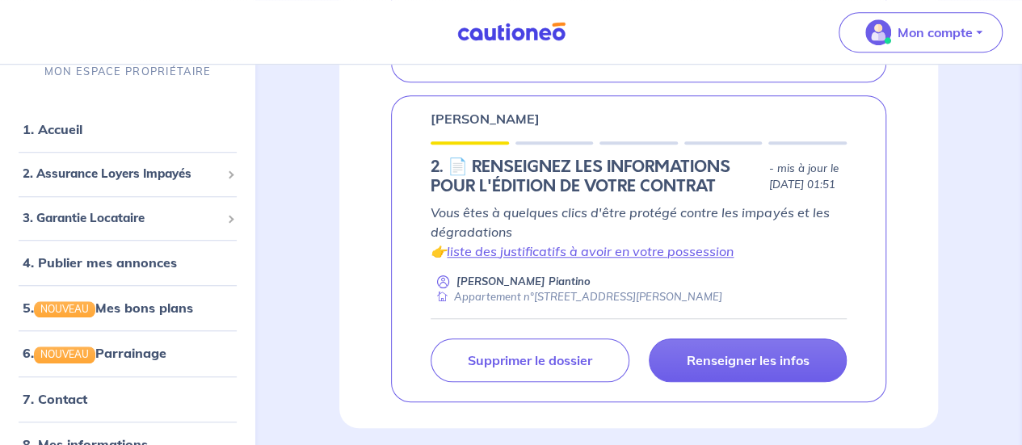
scroll to position [615, 0]
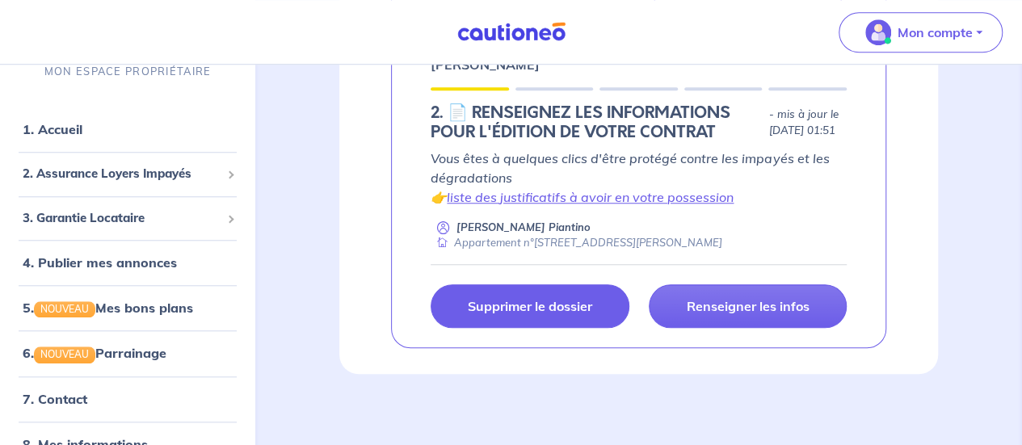
click at [560, 310] on p "Supprimer le dossier" at bounding box center [530, 306] width 124 height 16
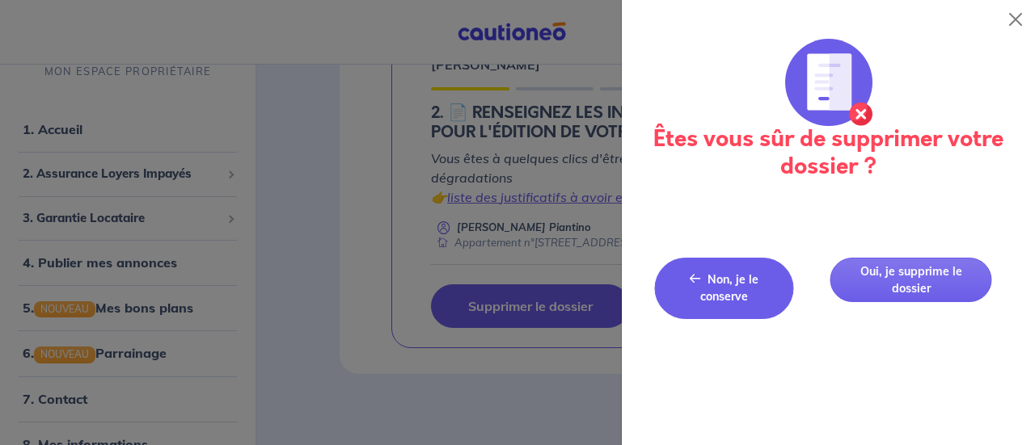
click at [739, 289] on span "Non, je le conserve" at bounding box center [729, 288] width 58 height 32
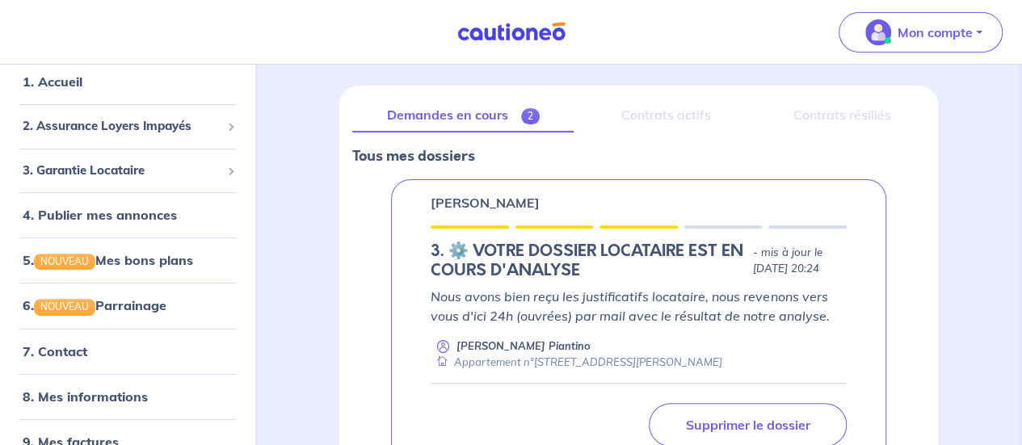
scroll to position [74, 0]
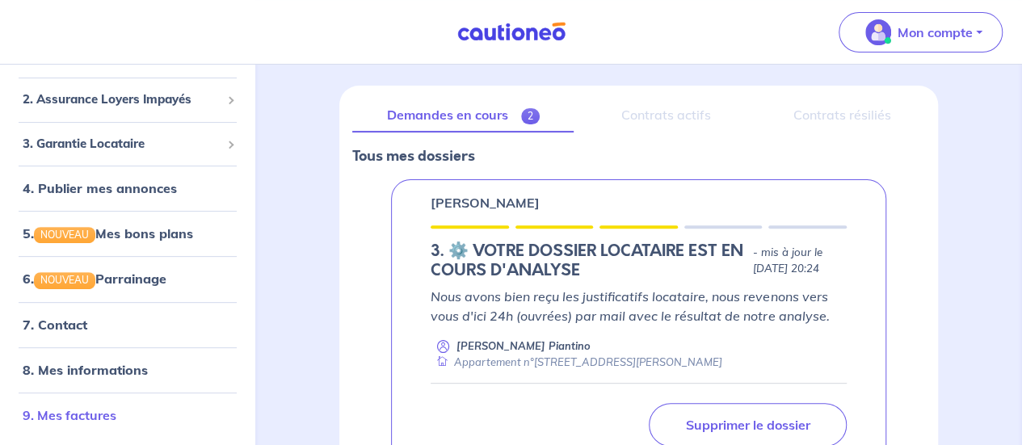
click at [103, 415] on link "9. Mes factures" at bounding box center [70, 415] width 94 height 16
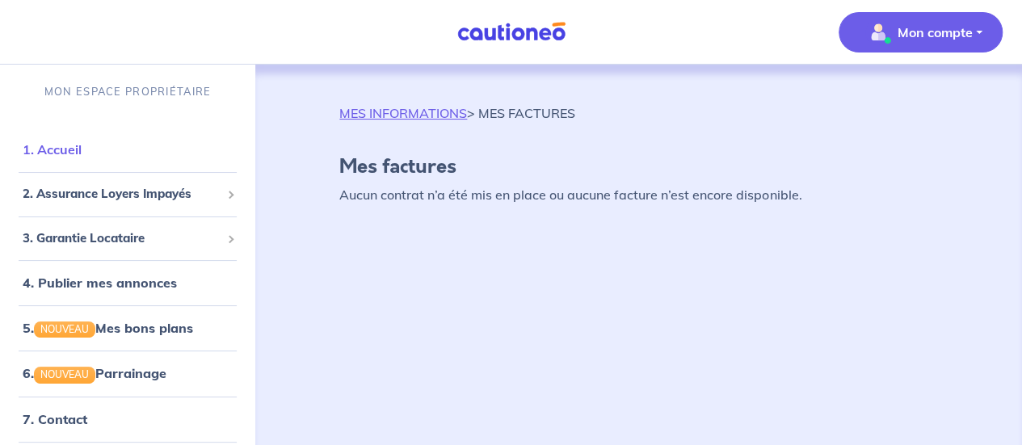
click at [60, 150] on link "1. Accueil" at bounding box center [52, 149] width 59 height 16
